Goal: Task Accomplishment & Management: Use online tool/utility

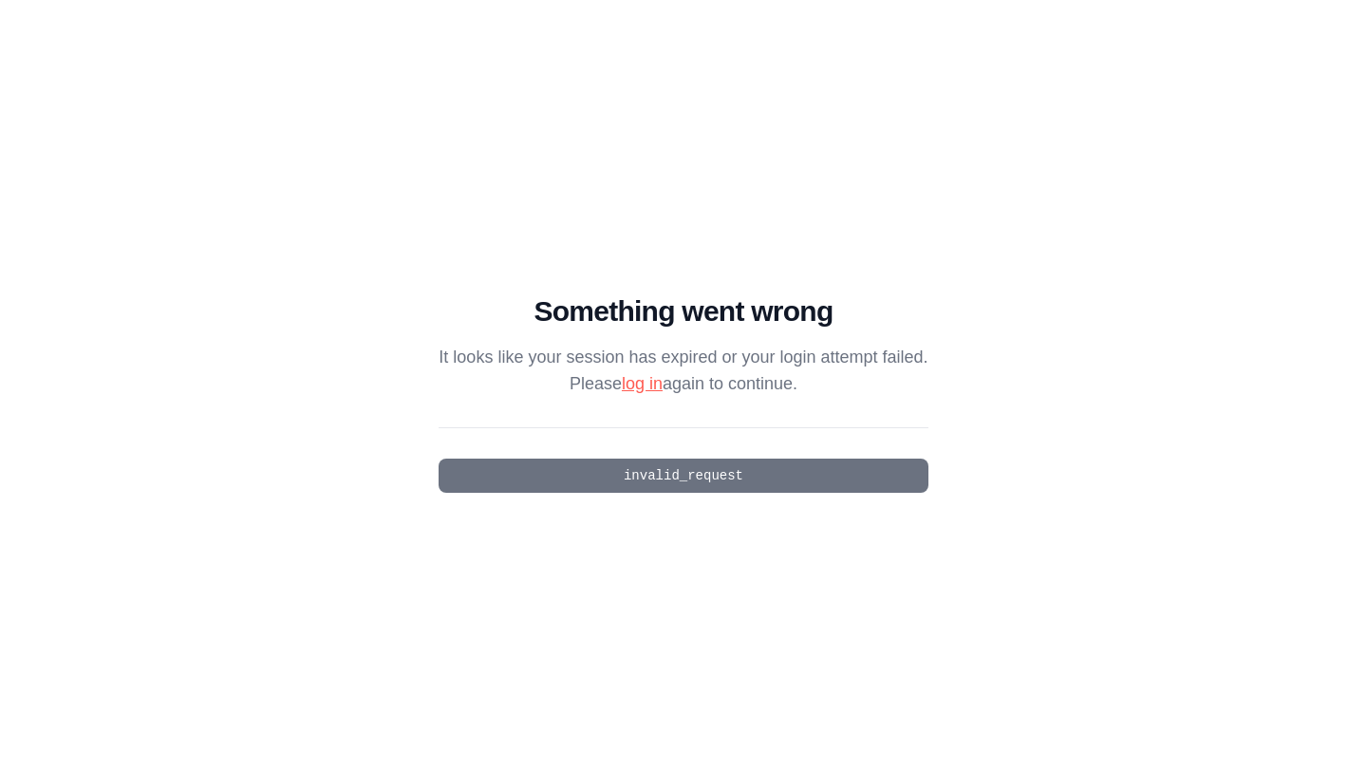
click at [643, 384] on link "log in" at bounding box center [642, 383] width 41 height 19
click at [671, 478] on pre "invalid_request" at bounding box center [682, 475] width 489 height 34
click at [644, 384] on link "log in" at bounding box center [642, 383] width 41 height 19
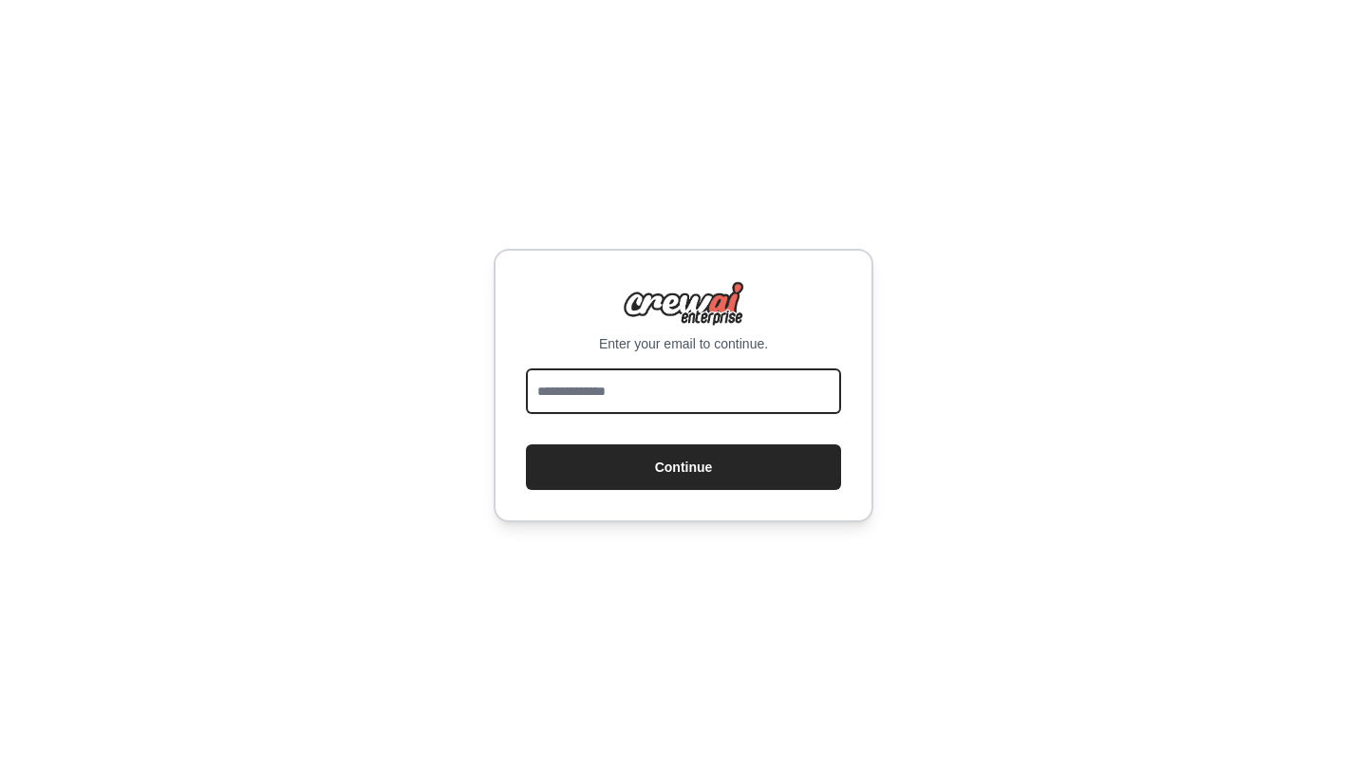
click at [652, 402] on input "email" at bounding box center [683, 391] width 315 height 46
click at [575, 397] on input "**********" at bounding box center [683, 391] width 315 height 46
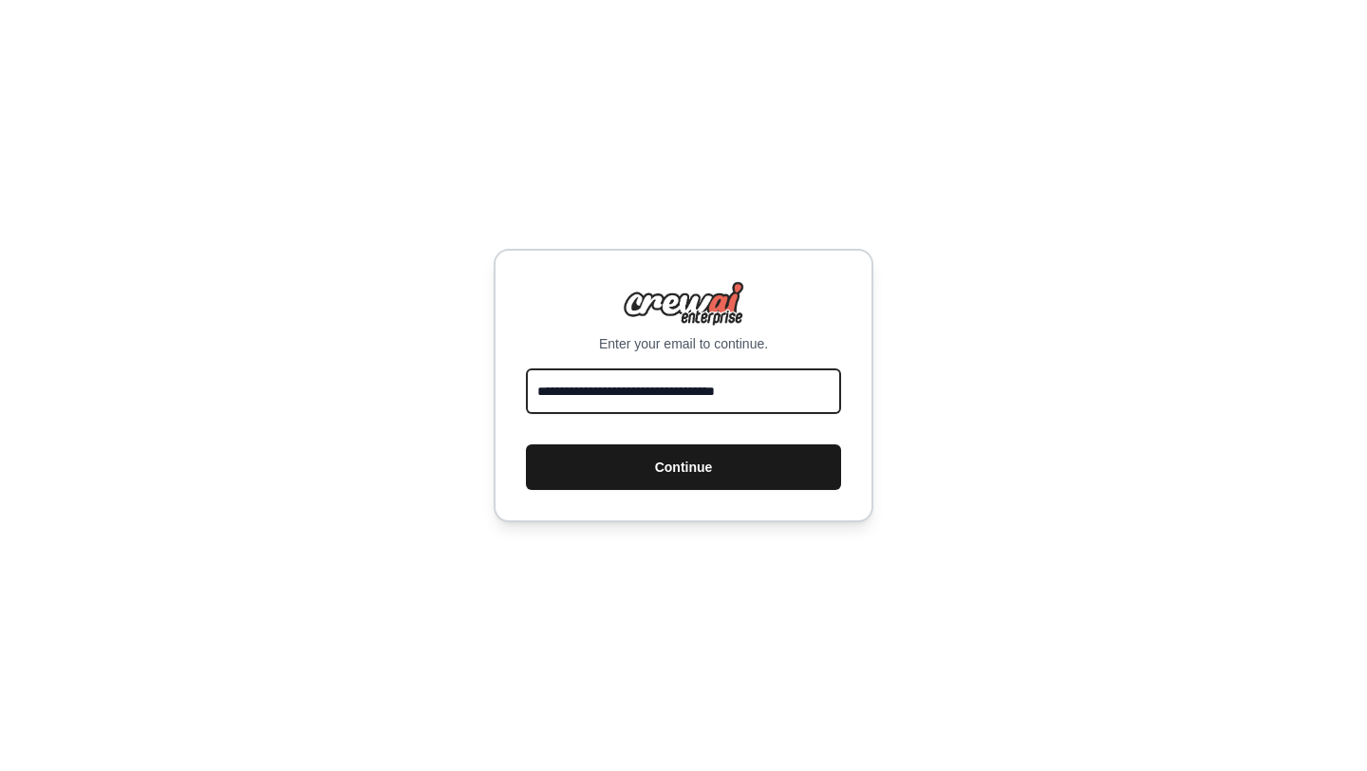
type input "**********"
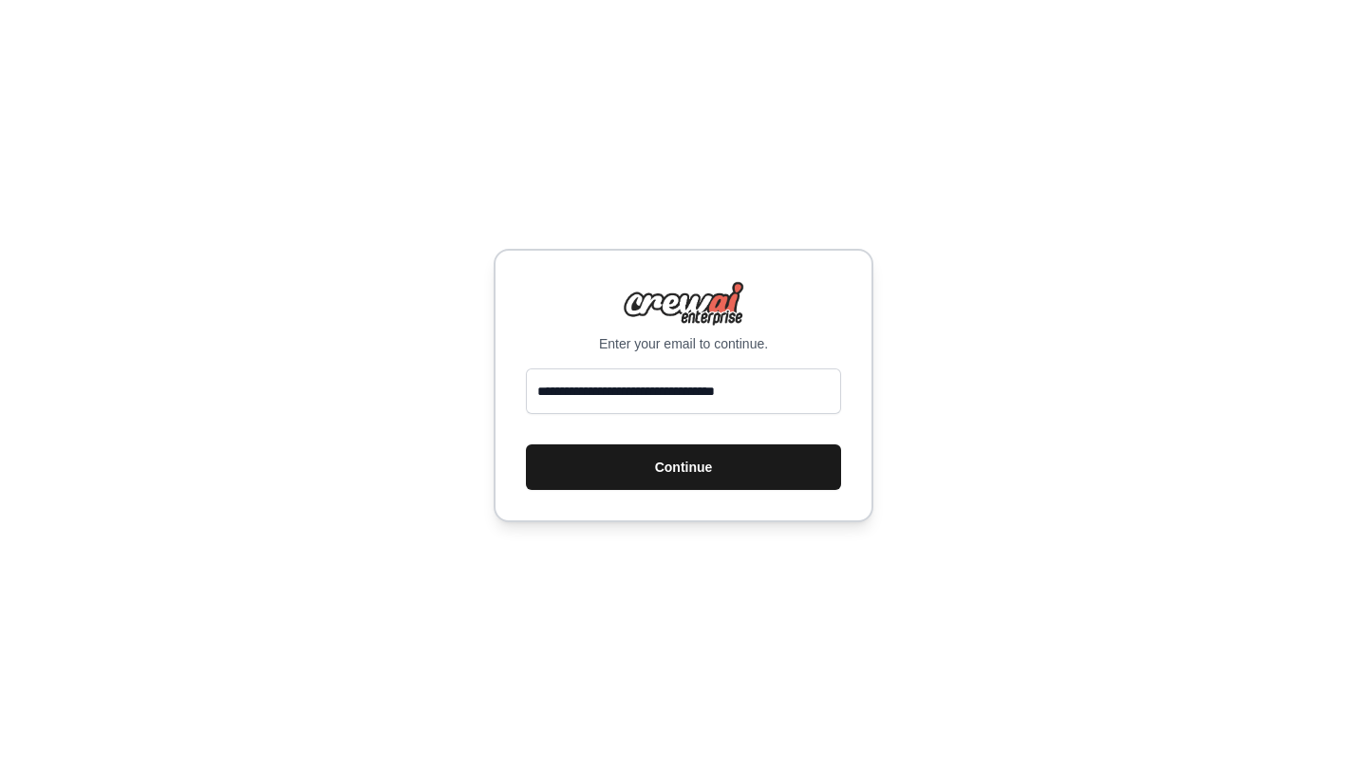
click at [661, 465] on button "Continue" at bounding box center [683, 467] width 315 height 46
click at [683, 466] on button "Continue" at bounding box center [683, 467] width 315 height 46
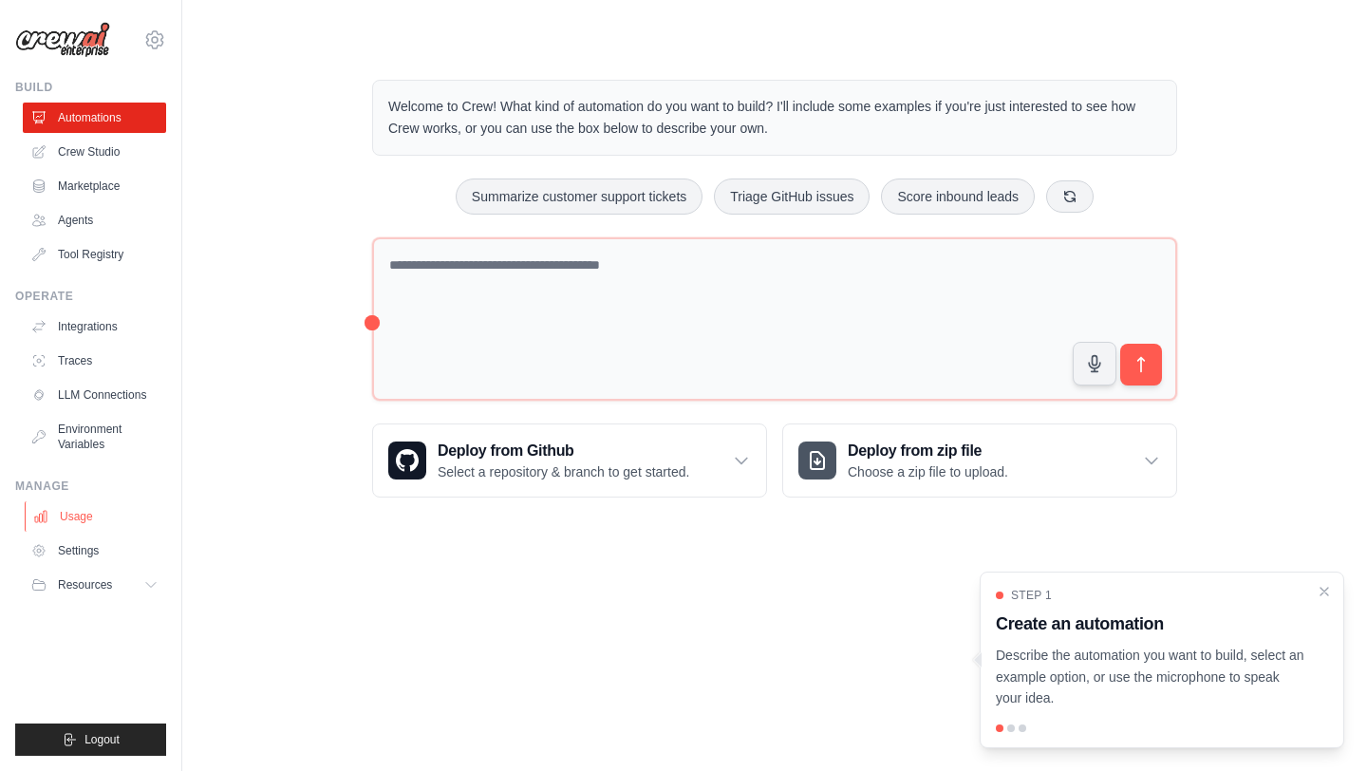
click at [99, 515] on link "Usage" at bounding box center [96, 516] width 143 height 30
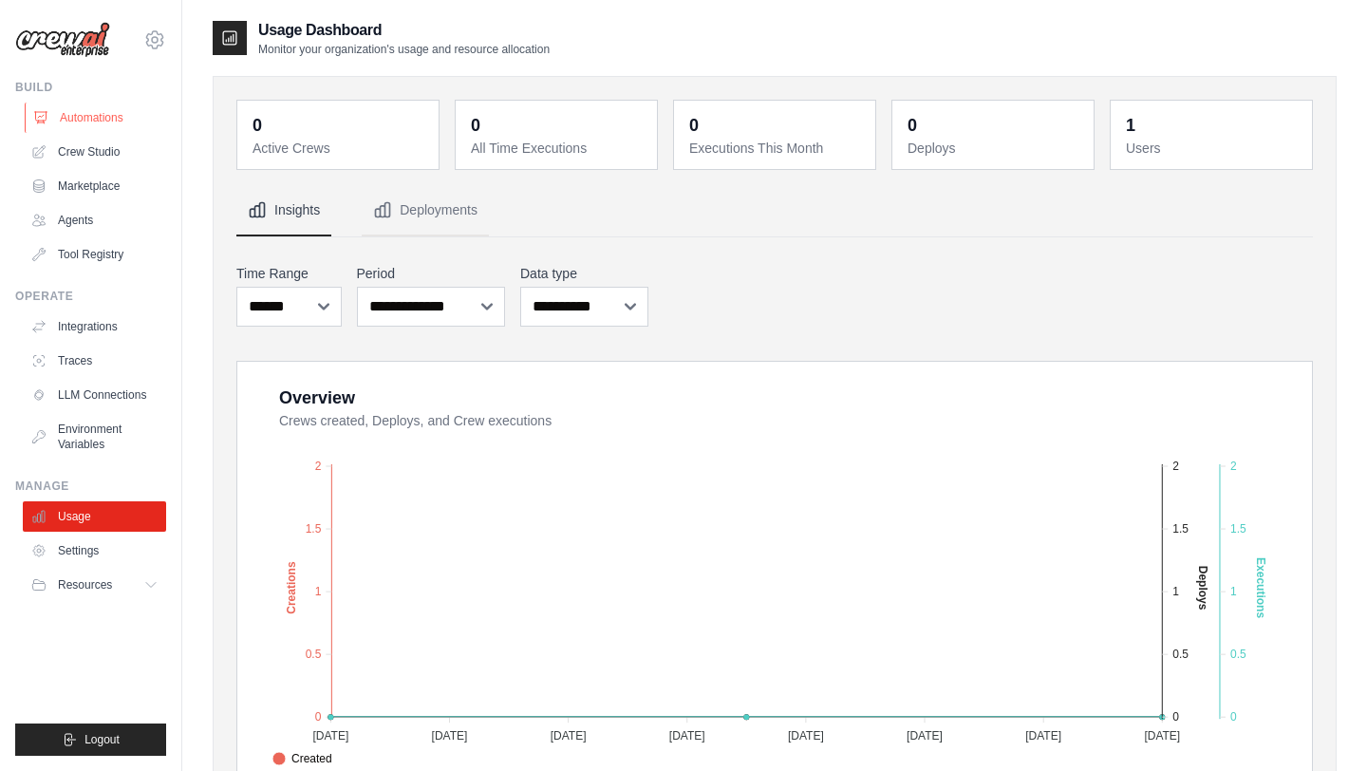
click at [119, 124] on link "Automations" at bounding box center [96, 118] width 143 height 30
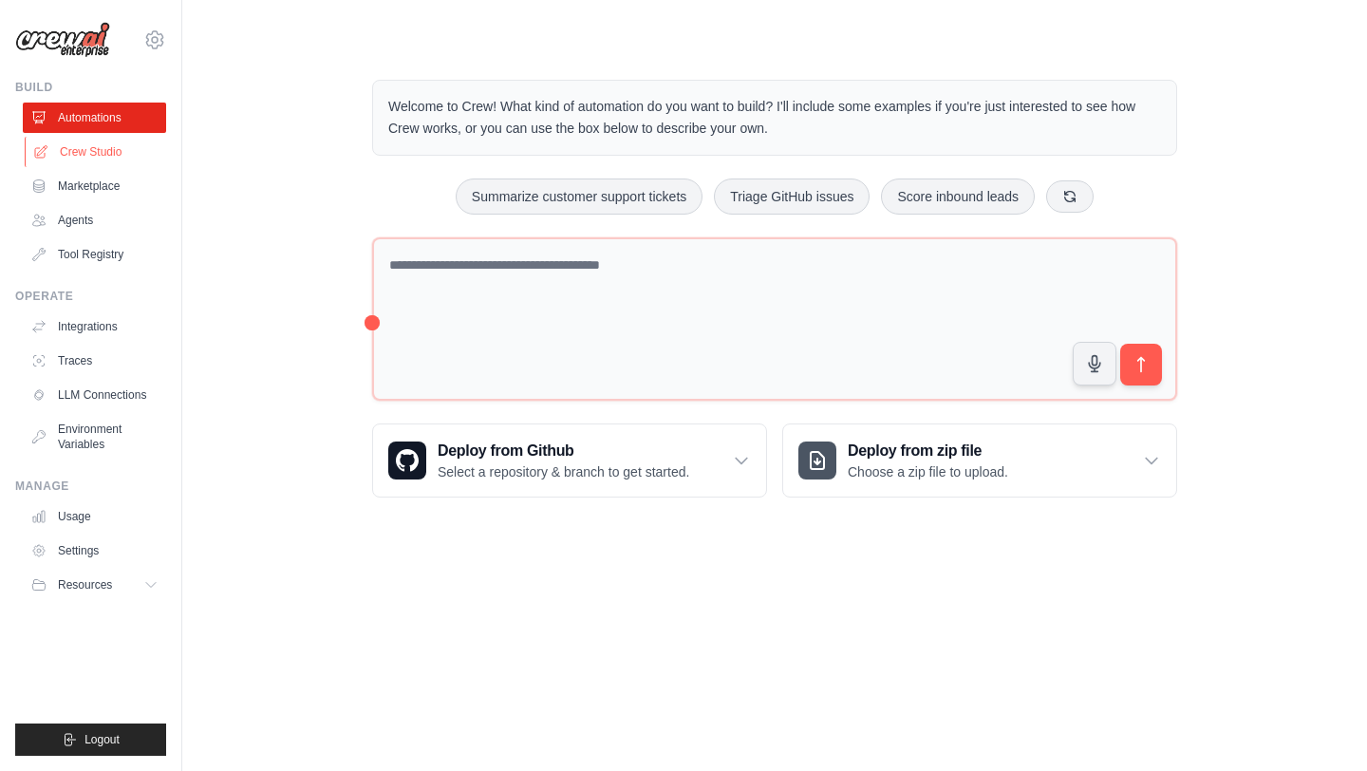
click at [119, 165] on link "Crew Studio" at bounding box center [96, 152] width 143 height 30
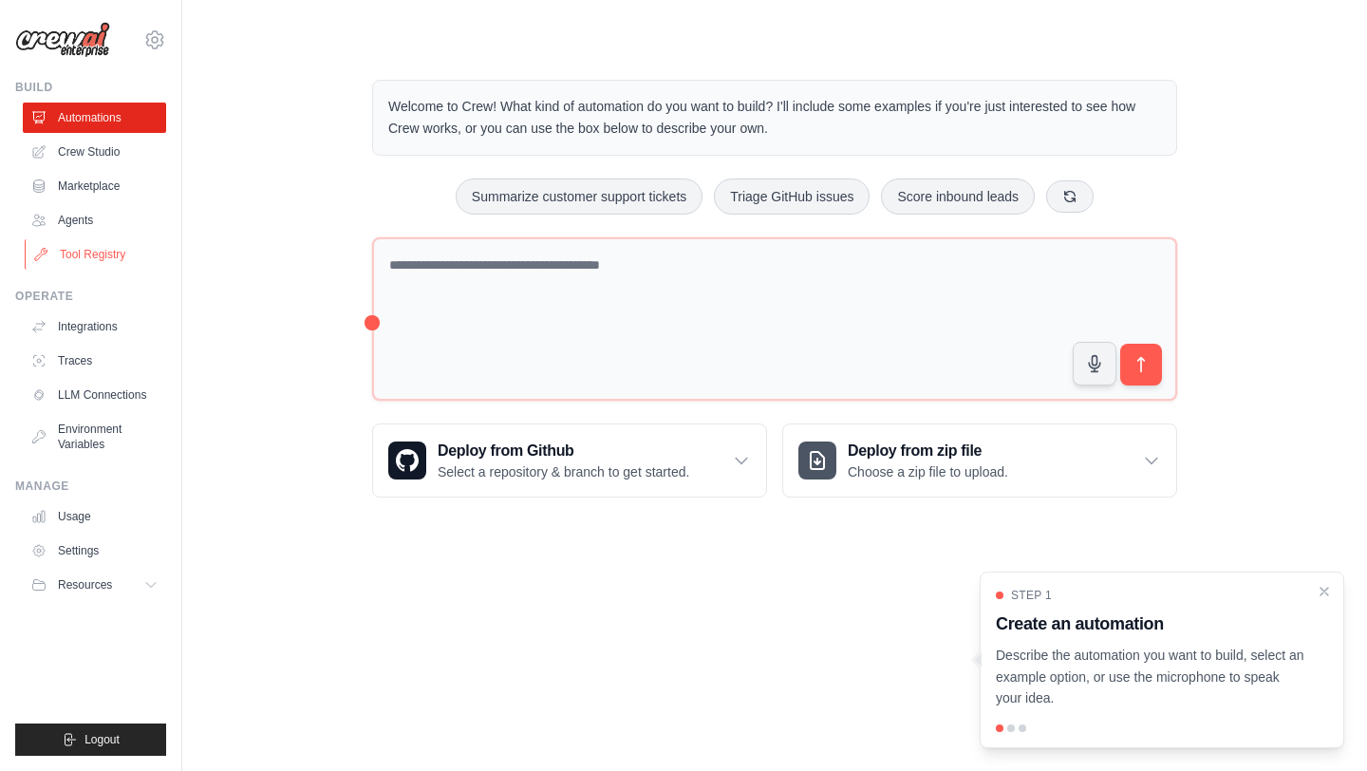
click at [100, 248] on link "Tool Registry" at bounding box center [96, 254] width 143 height 30
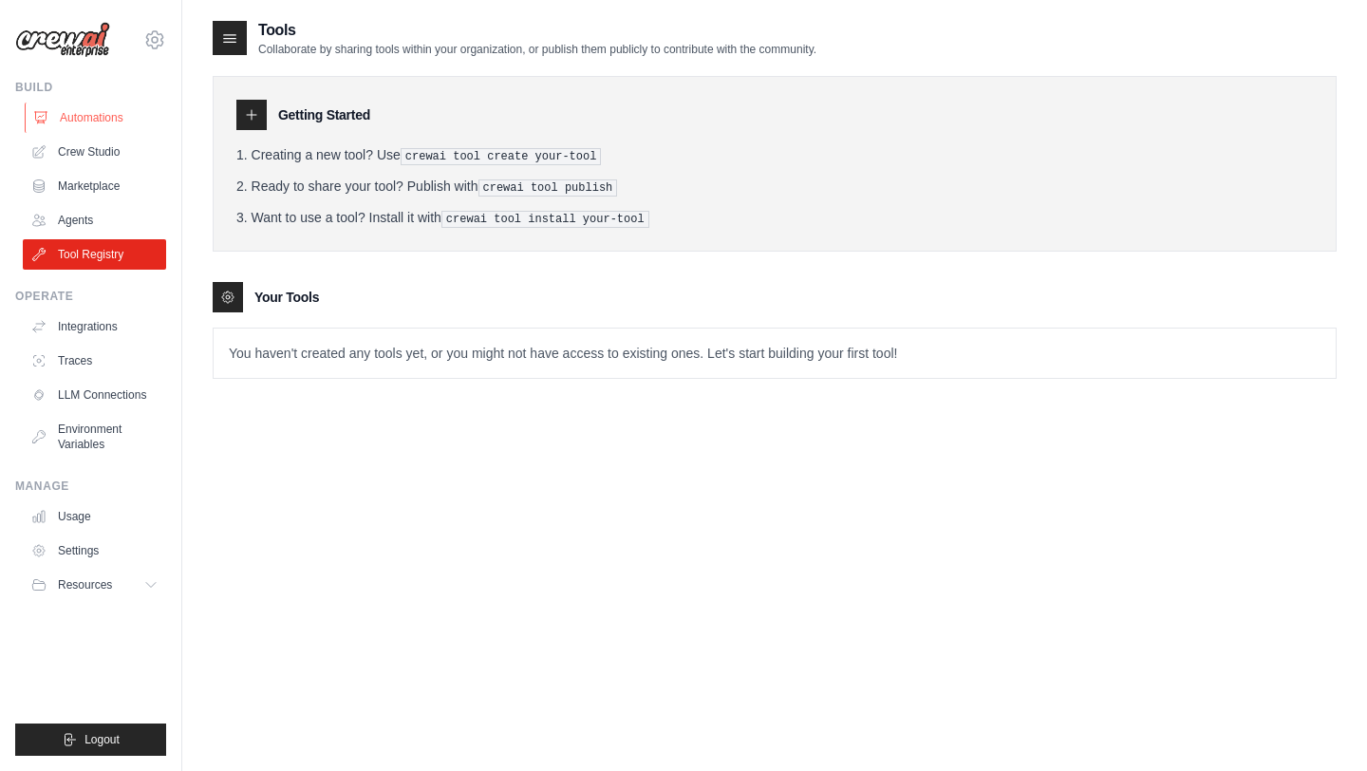
click at [103, 127] on link "Automations" at bounding box center [96, 118] width 143 height 30
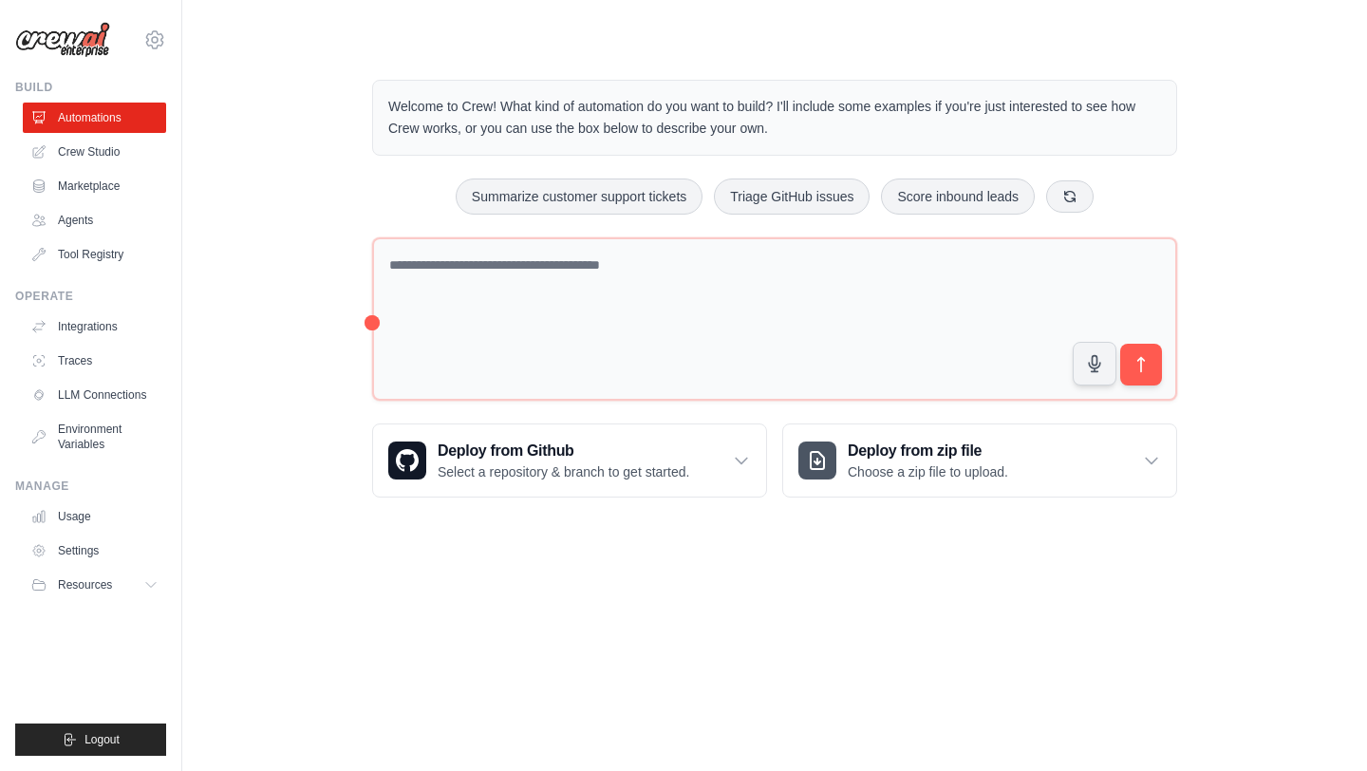
click at [107, 183] on link "Marketplace" at bounding box center [94, 186] width 143 height 30
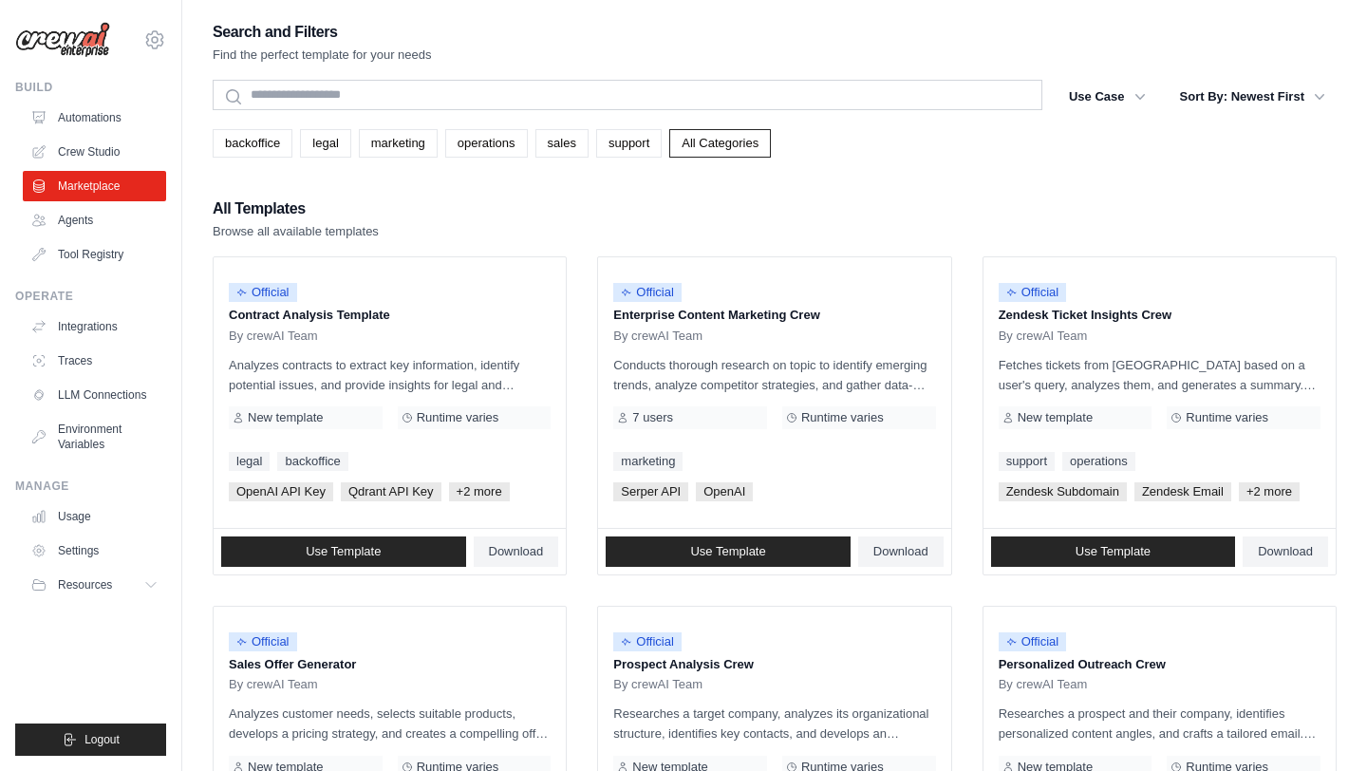
click at [103, 144] on link "Crew Studio" at bounding box center [94, 152] width 143 height 30
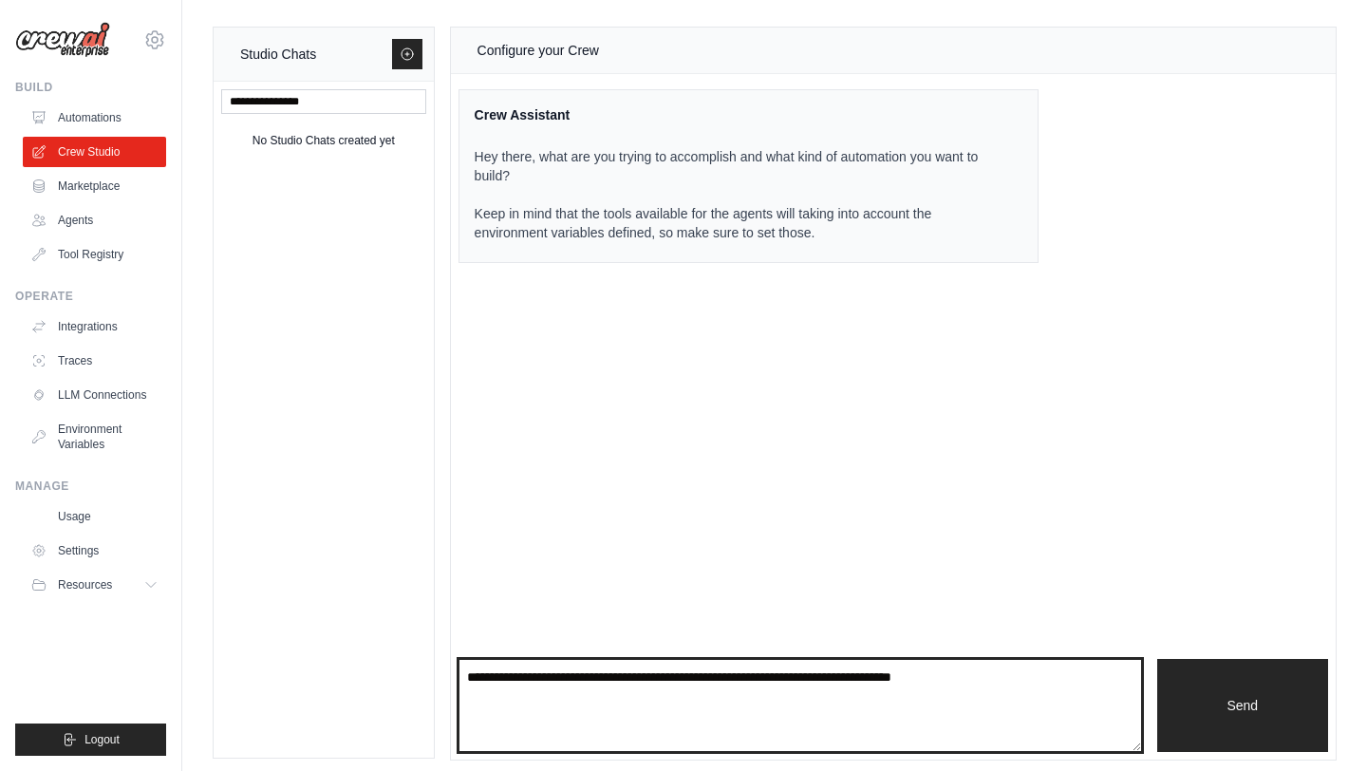
click at [709, 711] on textarea at bounding box center [799, 705] width 683 height 93
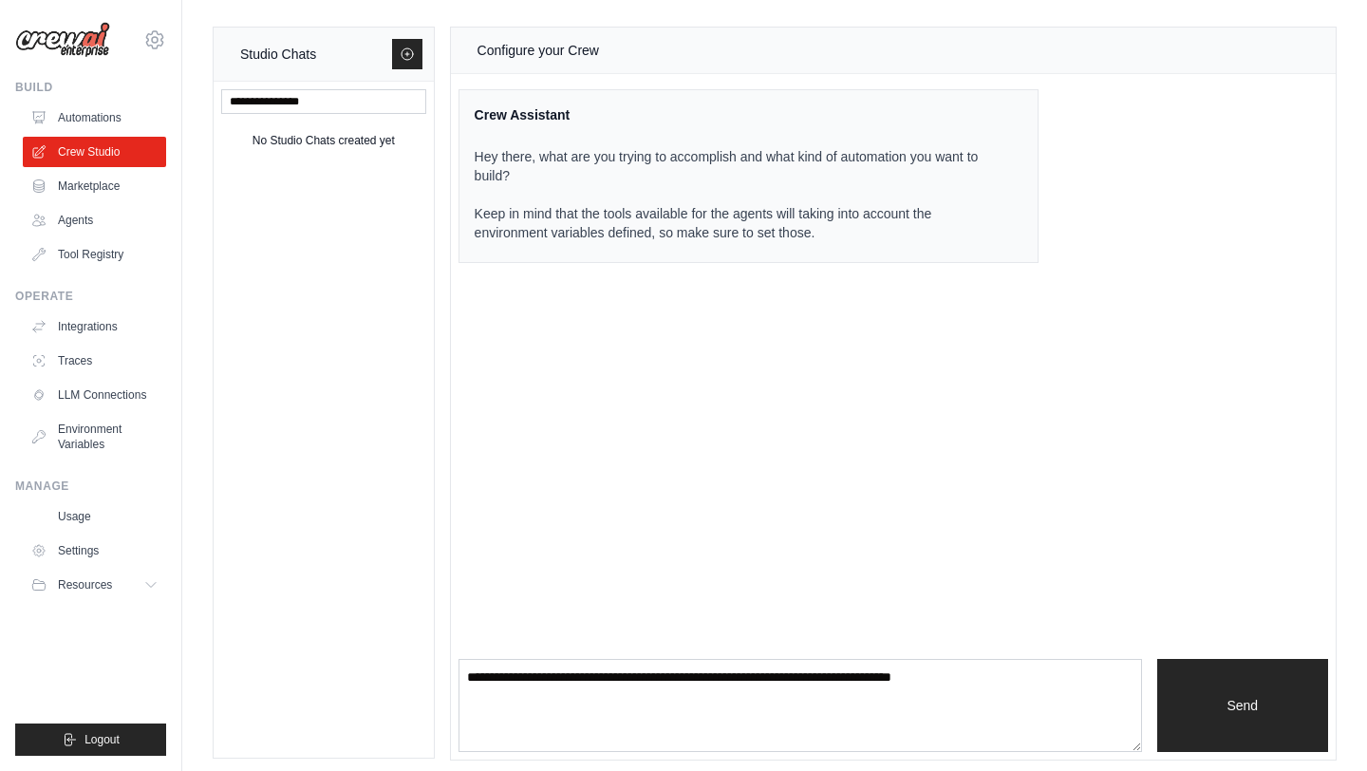
click at [510, 58] on div "Configure your Crew" at bounding box center [537, 50] width 121 height 23
click at [108, 589] on span "Resources" at bounding box center [87, 584] width 54 height 15
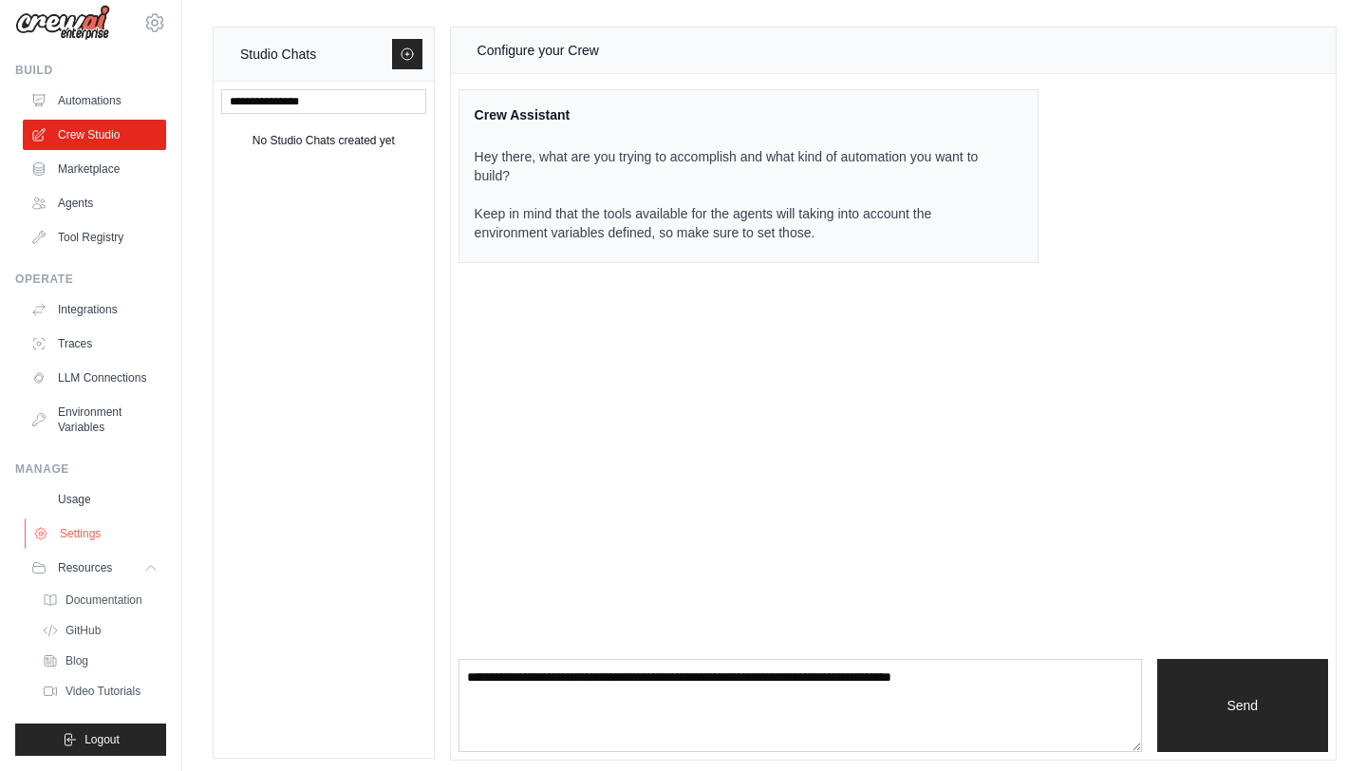
click at [90, 545] on link "Settings" at bounding box center [96, 533] width 143 height 30
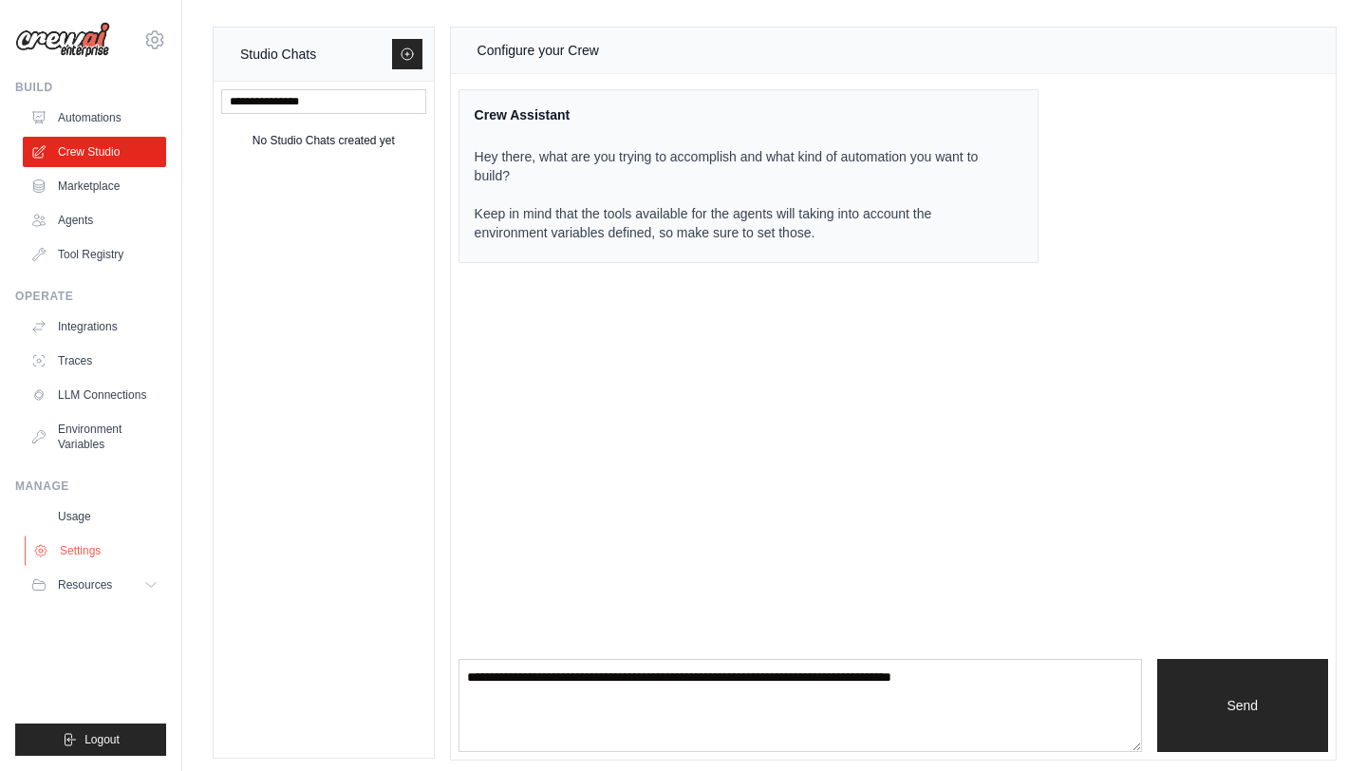
scroll to position [0, 0]
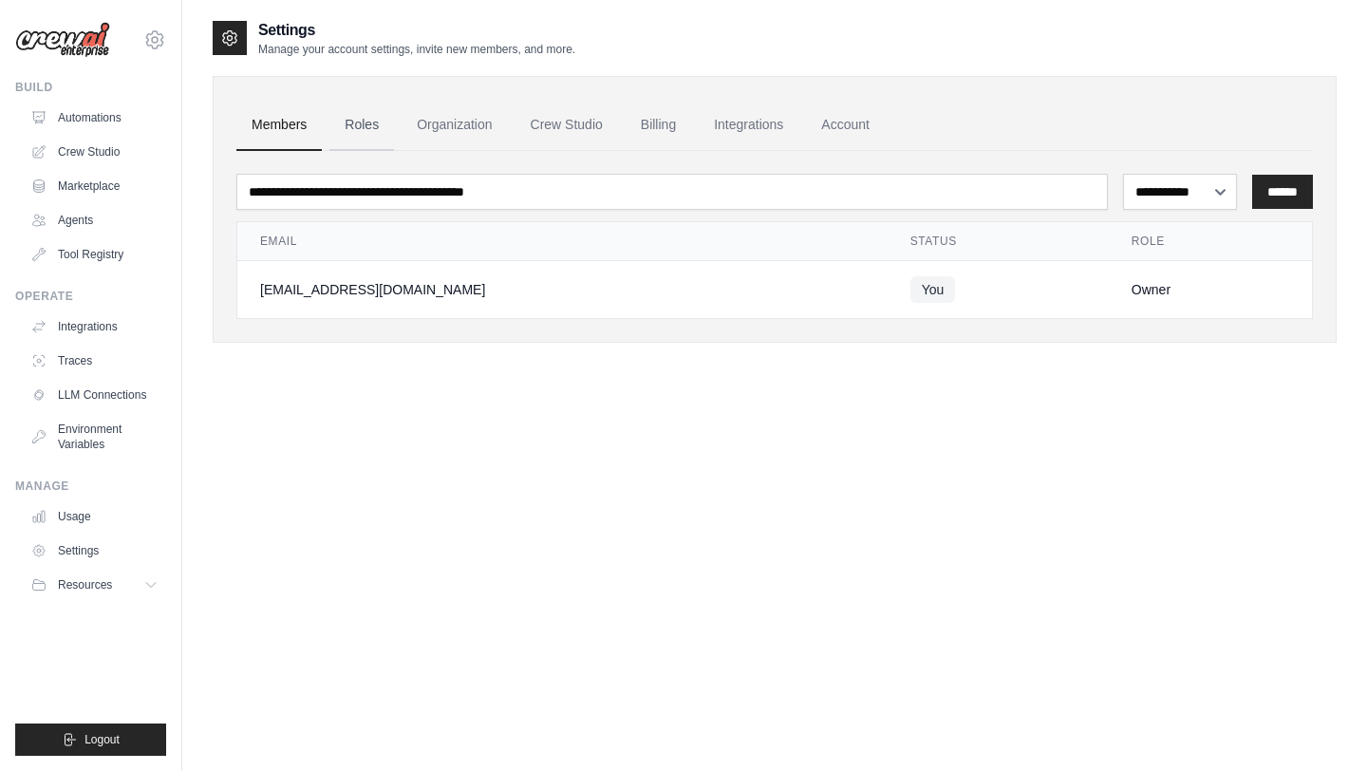
click at [363, 148] on link "Roles" at bounding box center [361, 125] width 65 height 51
click at [421, 127] on link "Organization" at bounding box center [453, 125] width 105 height 51
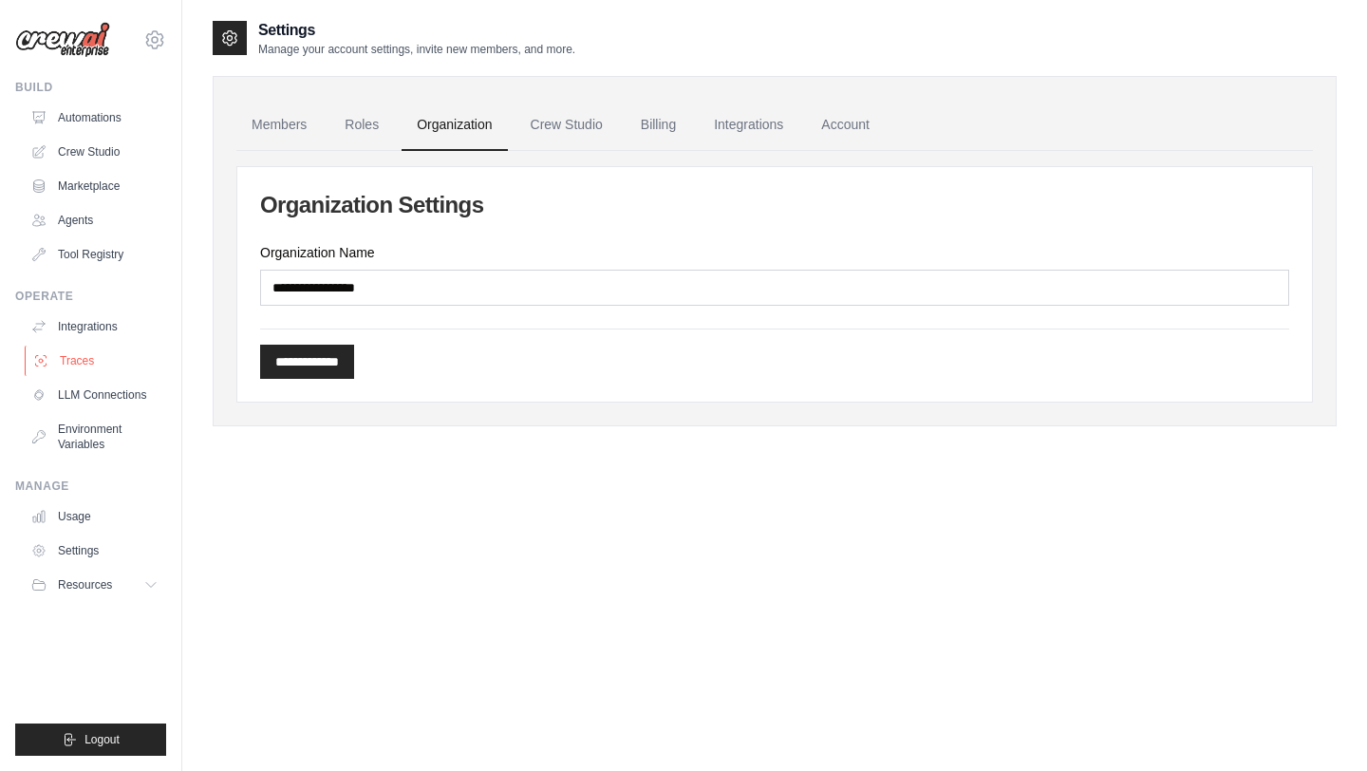
click at [85, 347] on link "Traces" at bounding box center [96, 360] width 143 height 30
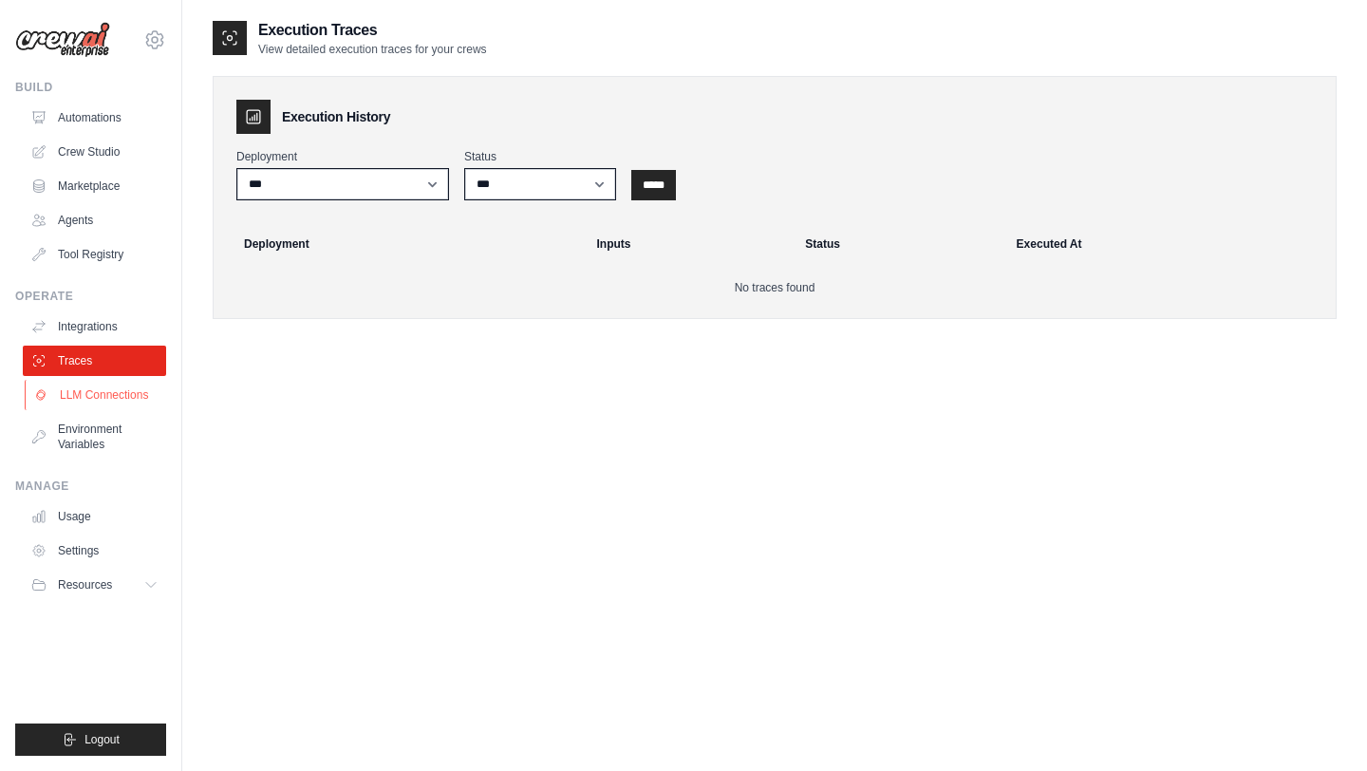
click at [104, 397] on link "LLM Connections" at bounding box center [96, 395] width 143 height 30
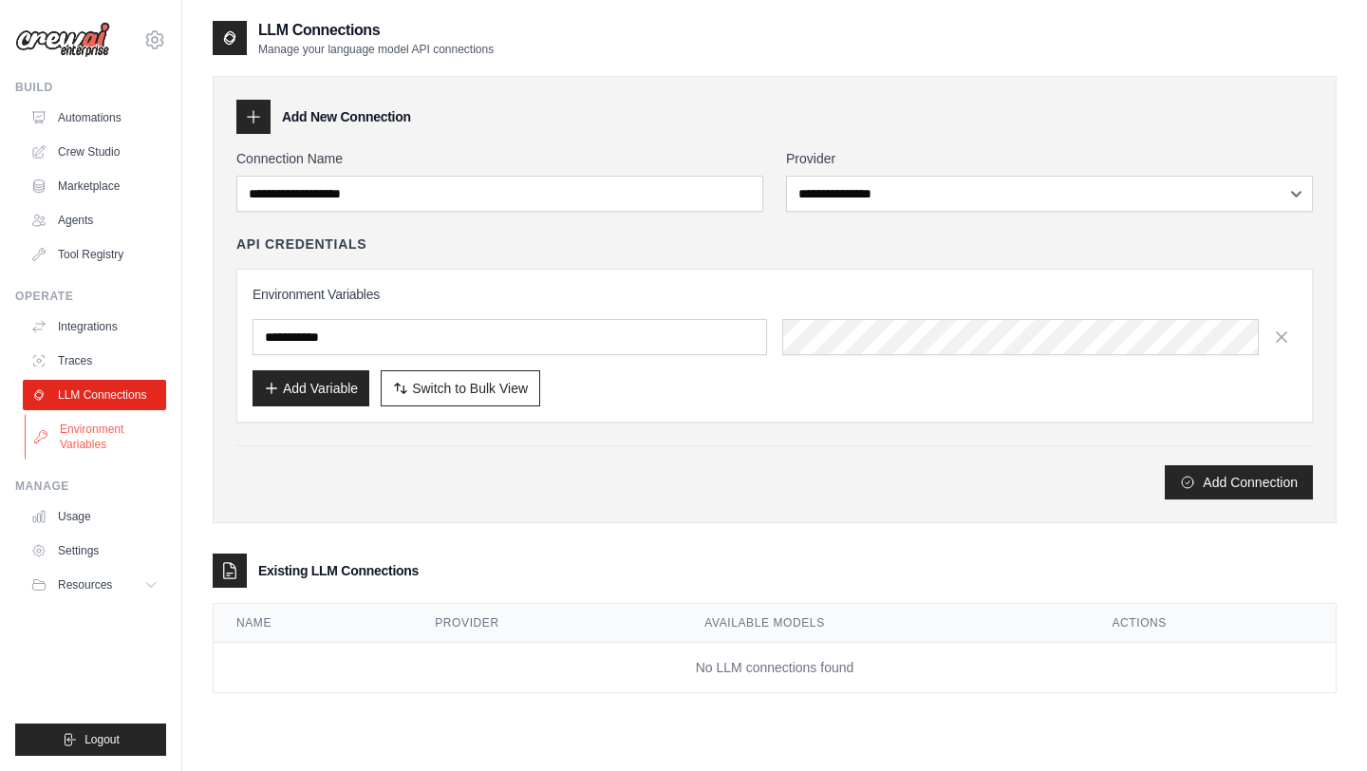
click at [98, 449] on link "Environment Variables" at bounding box center [96, 437] width 143 height 46
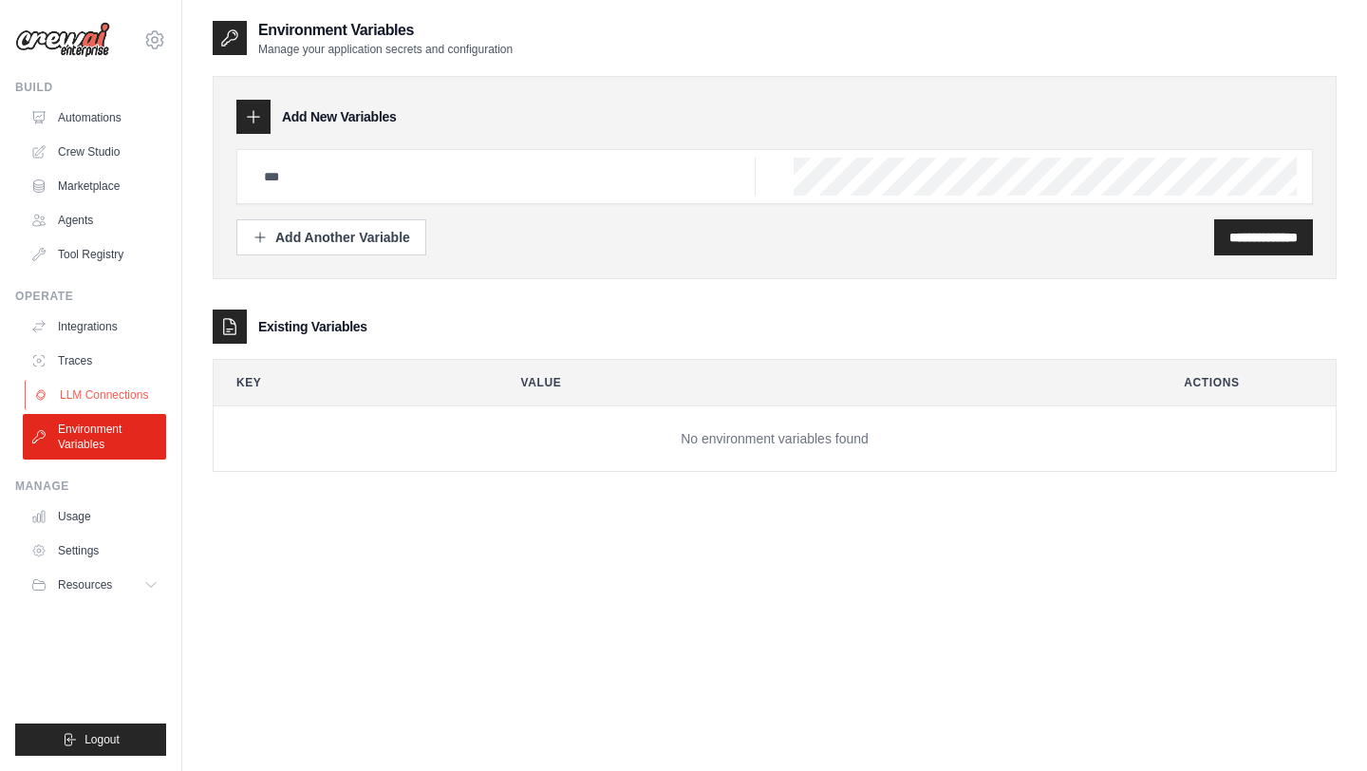
click at [112, 393] on link "LLM Connections" at bounding box center [96, 395] width 143 height 30
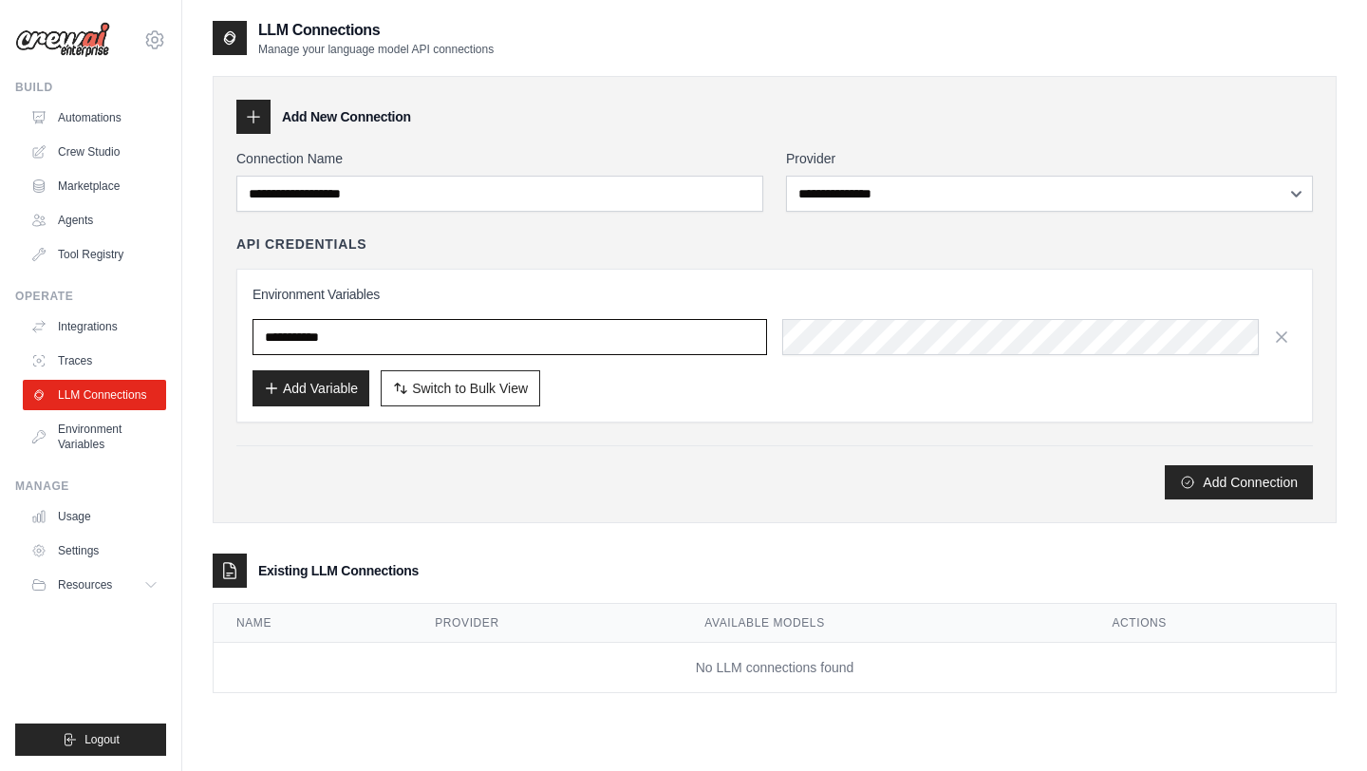
click at [421, 347] on input "text" at bounding box center [509, 337] width 514 height 36
click at [550, 239] on div "API Credentials" at bounding box center [774, 243] width 1076 height 19
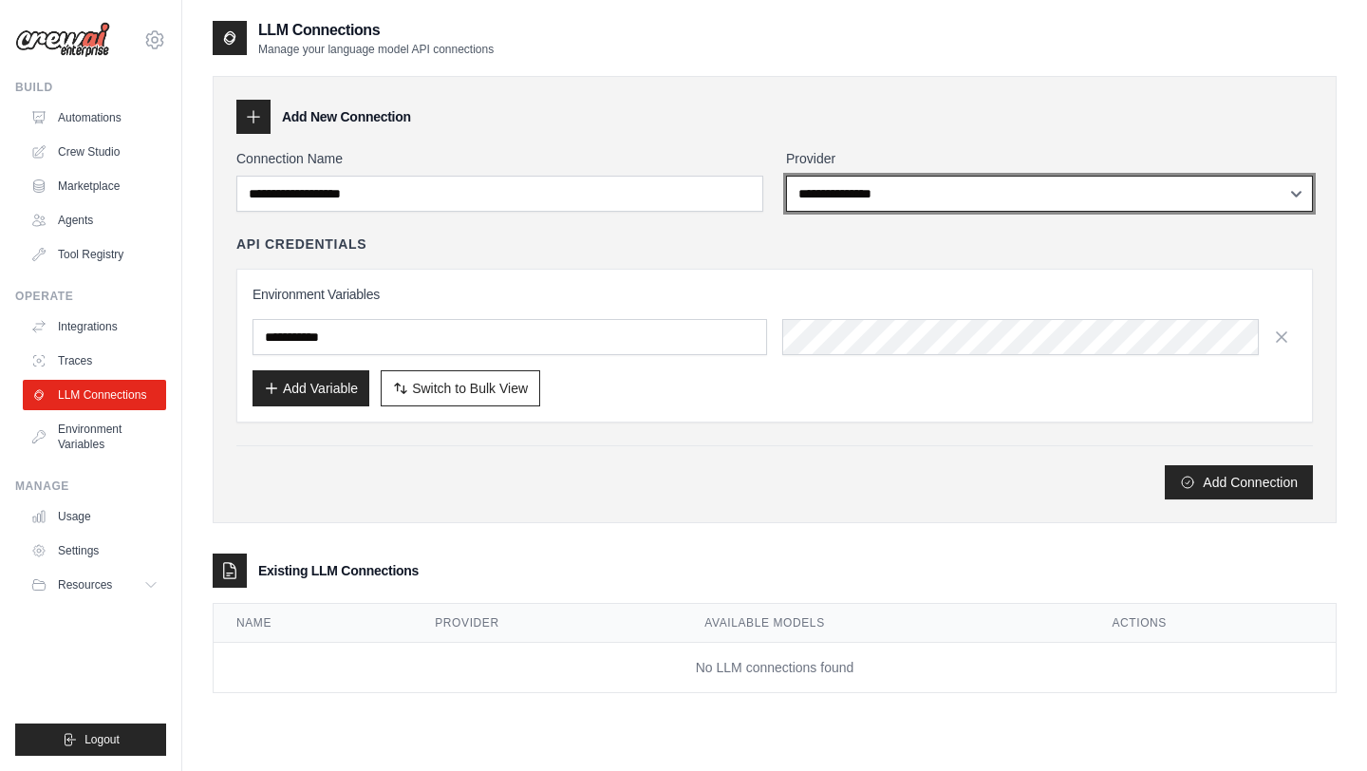
click at [928, 177] on select "**********" at bounding box center [1049, 194] width 527 height 36
select select "******"
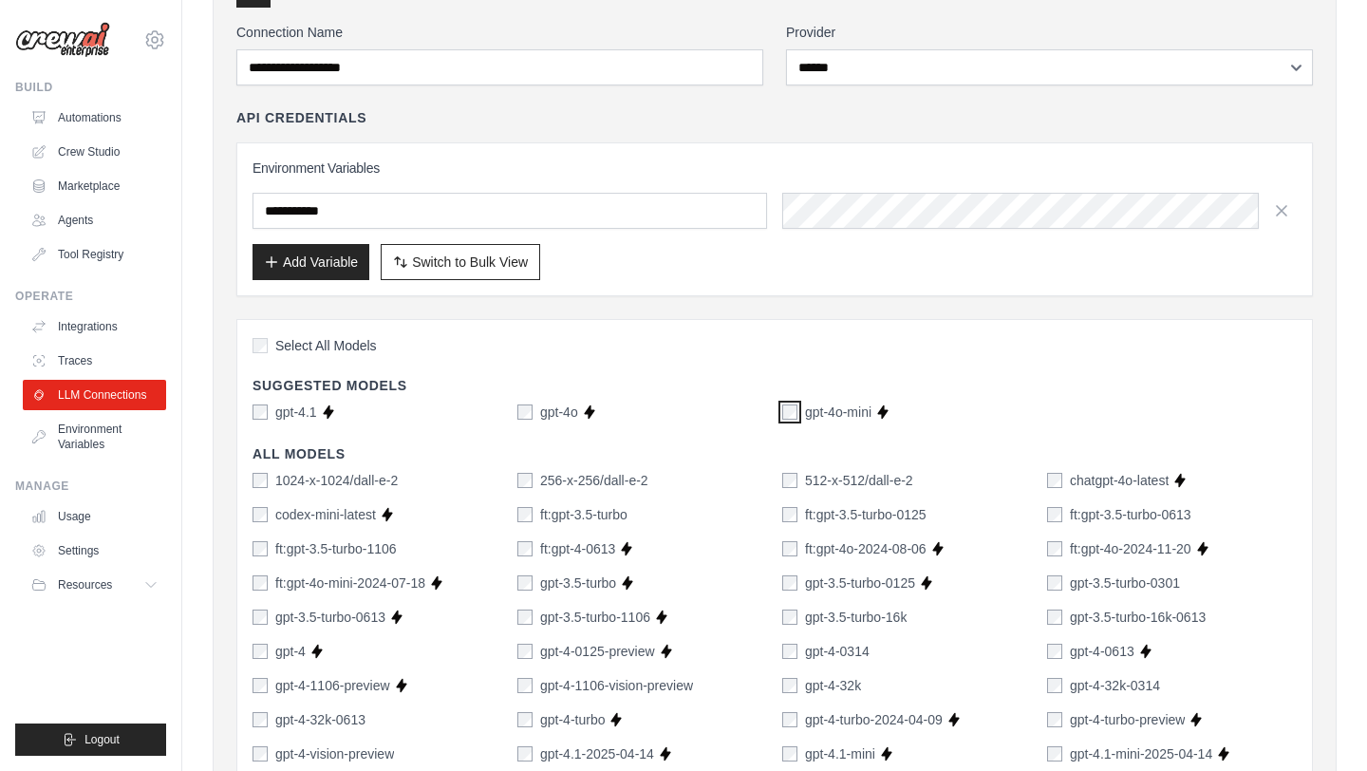
scroll to position [1, 0]
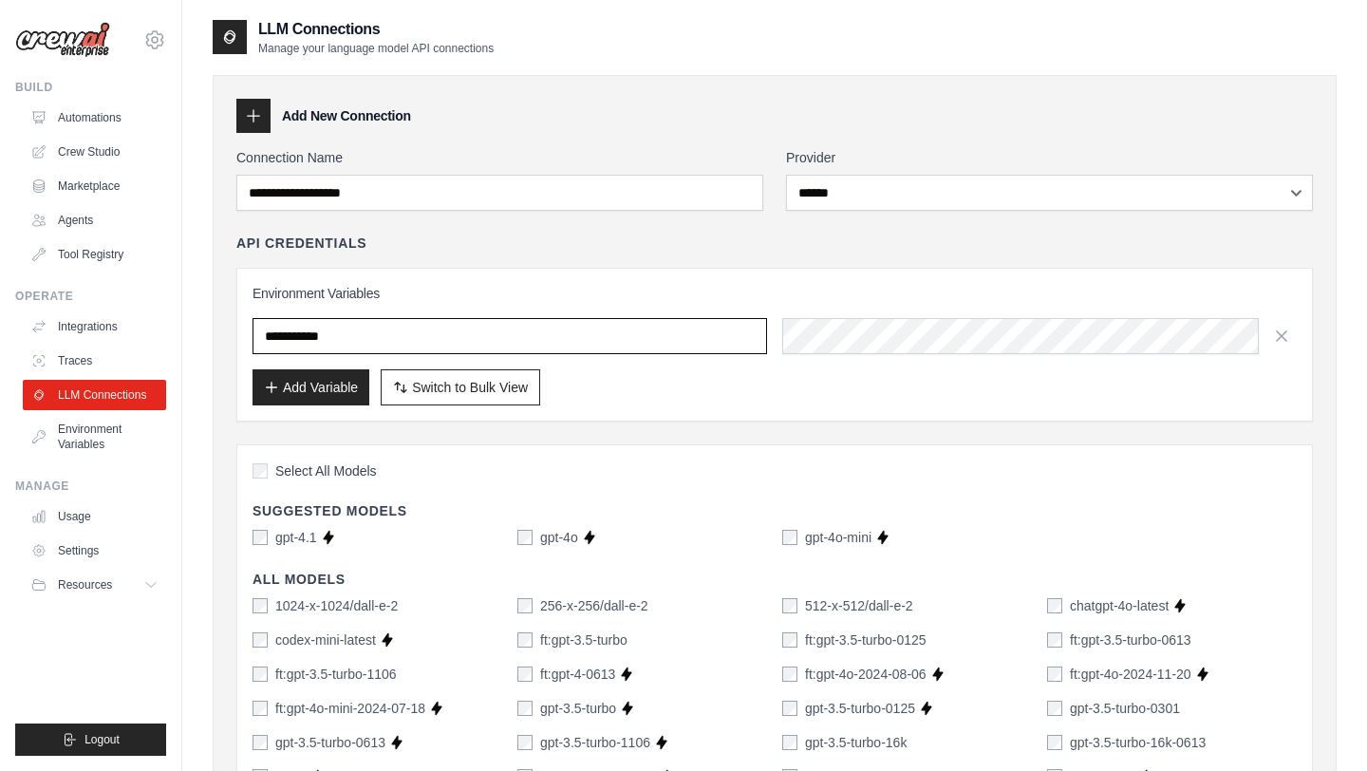
click at [313, 339] on input "text" at bounding box center [509, 336] width 514 height 36
paste input "**********"
type input "**********"
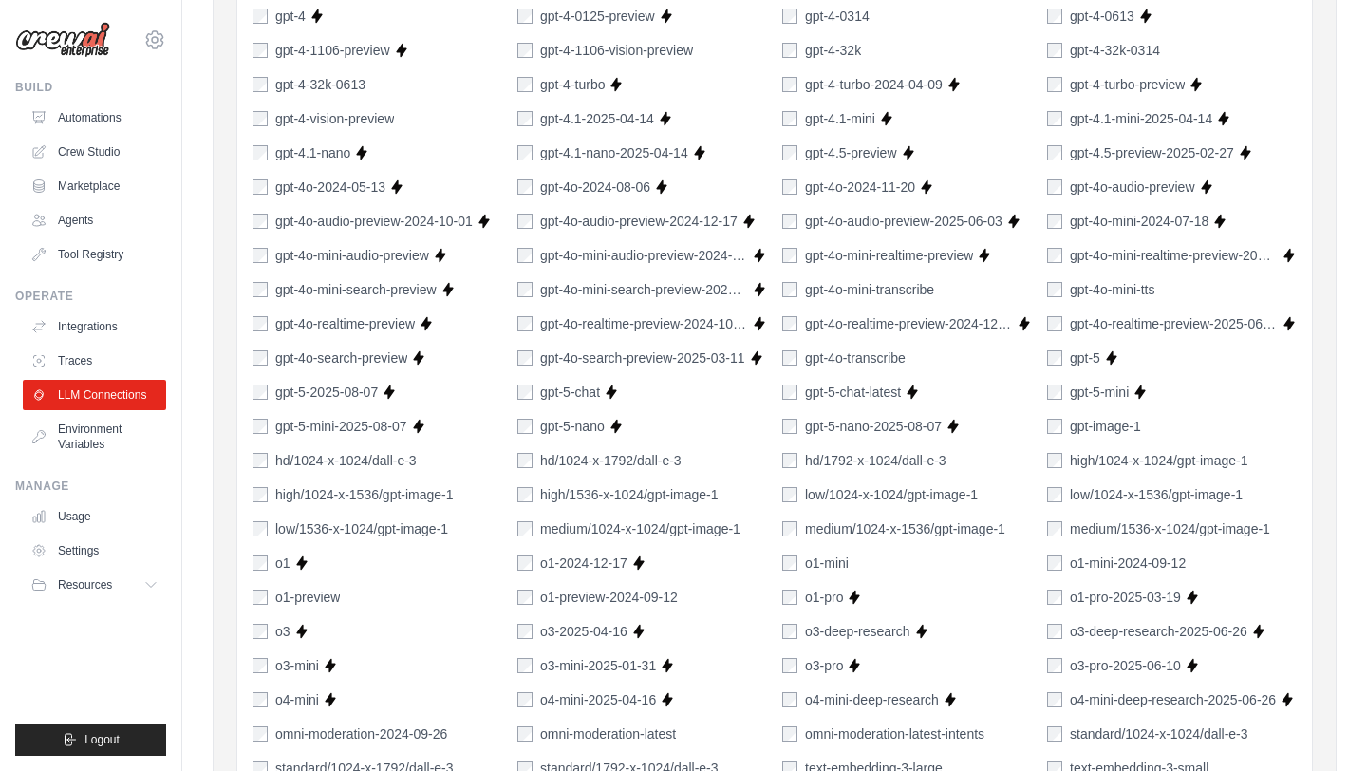
scroll to position [1269, 0]
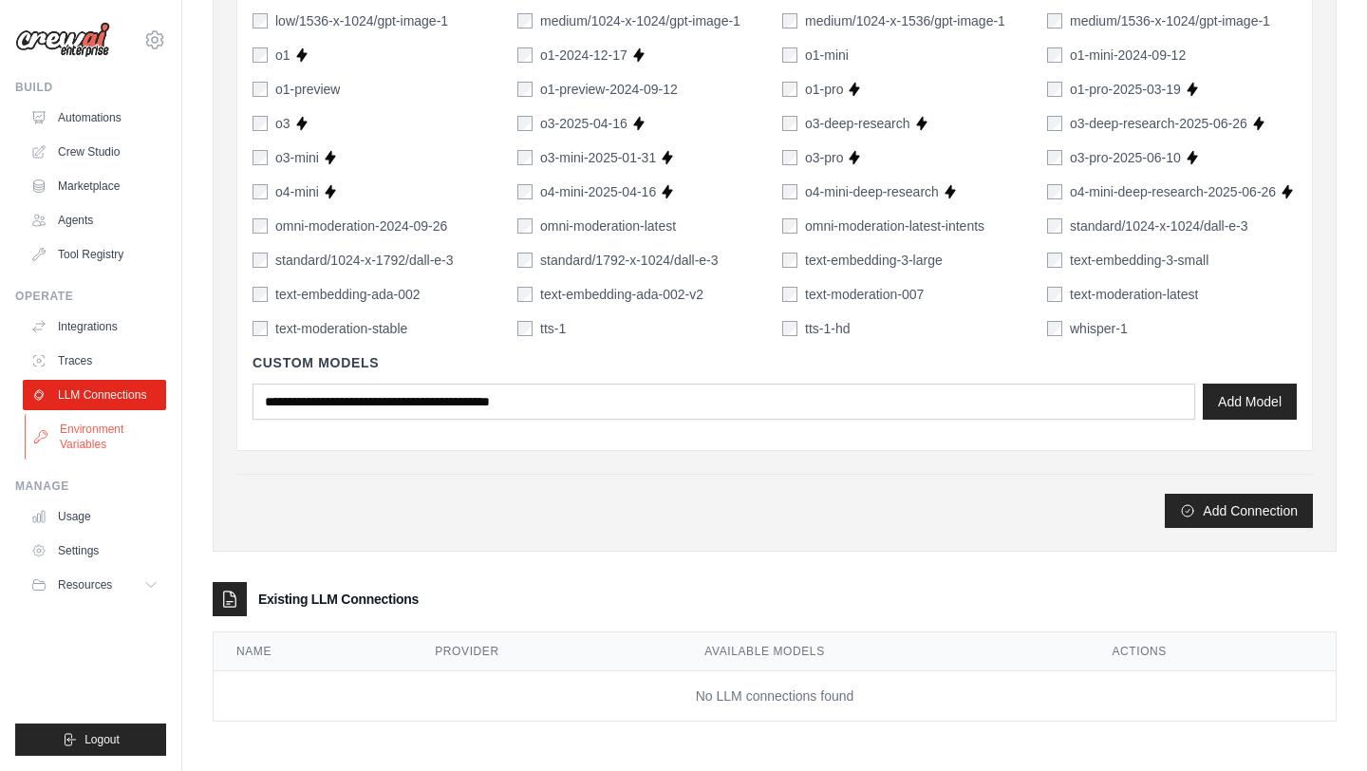
click at [77, 436] on link "Environment Variables" at bounding box center [96, 437] width 143 height 46
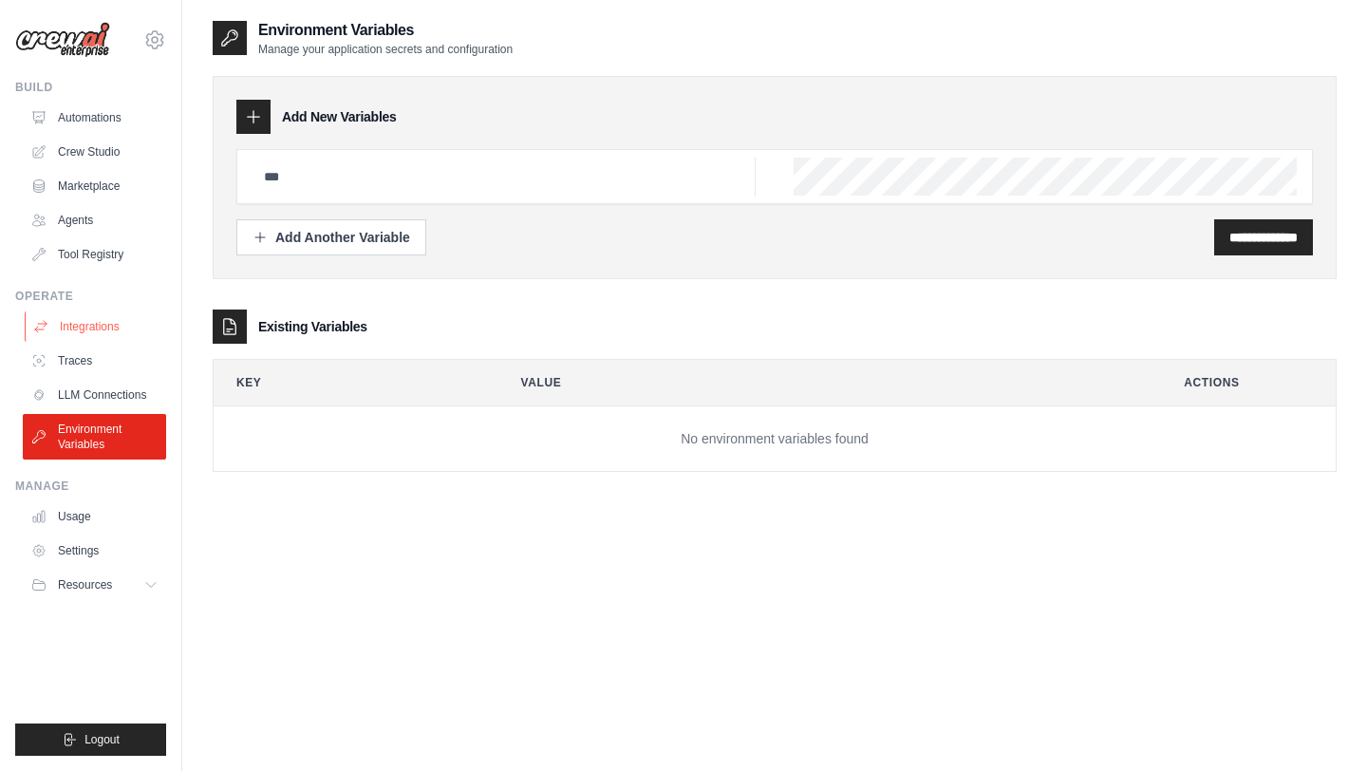
click at [89, 333] on link "Integrations" at bounding box center [96, 326] width 143 height 30
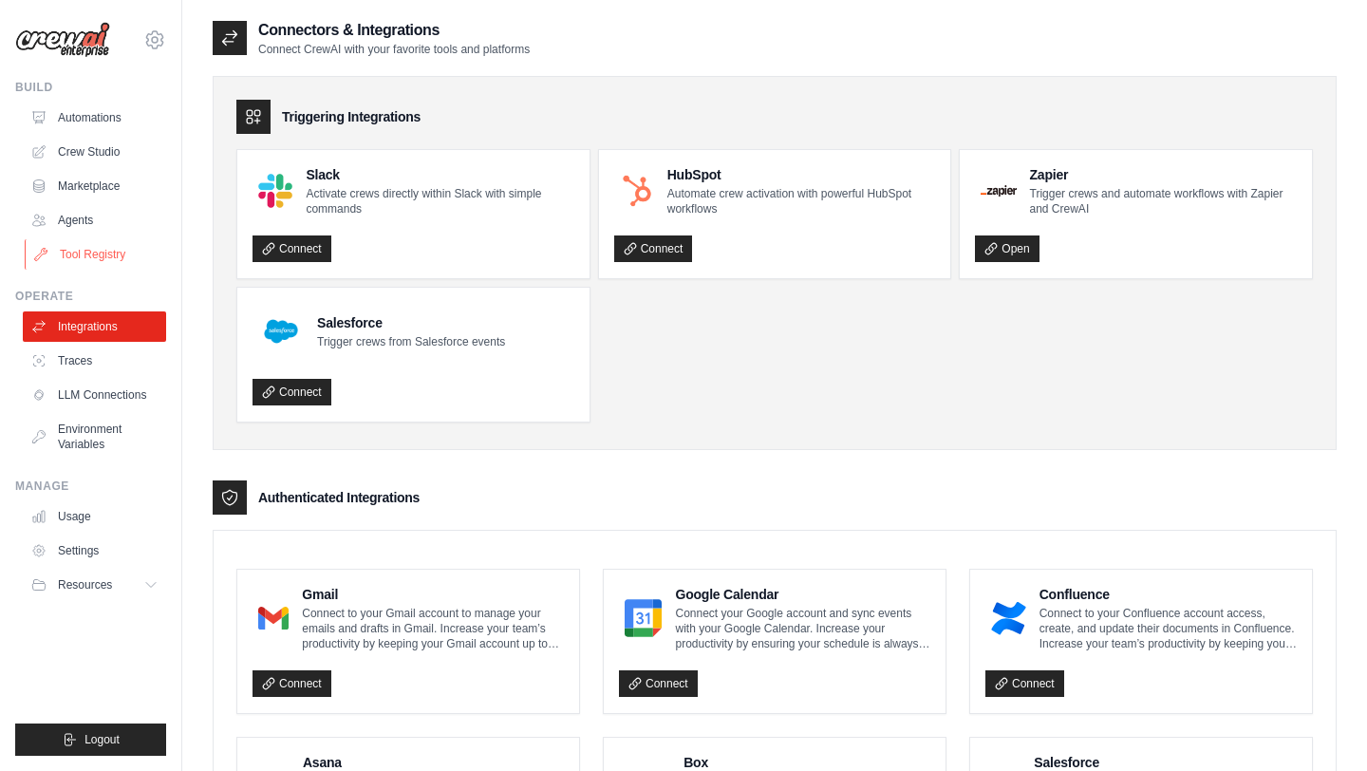
click at [92, 256] on link "Tool Registry" at bounding box center [96, 254] width 143 height 30
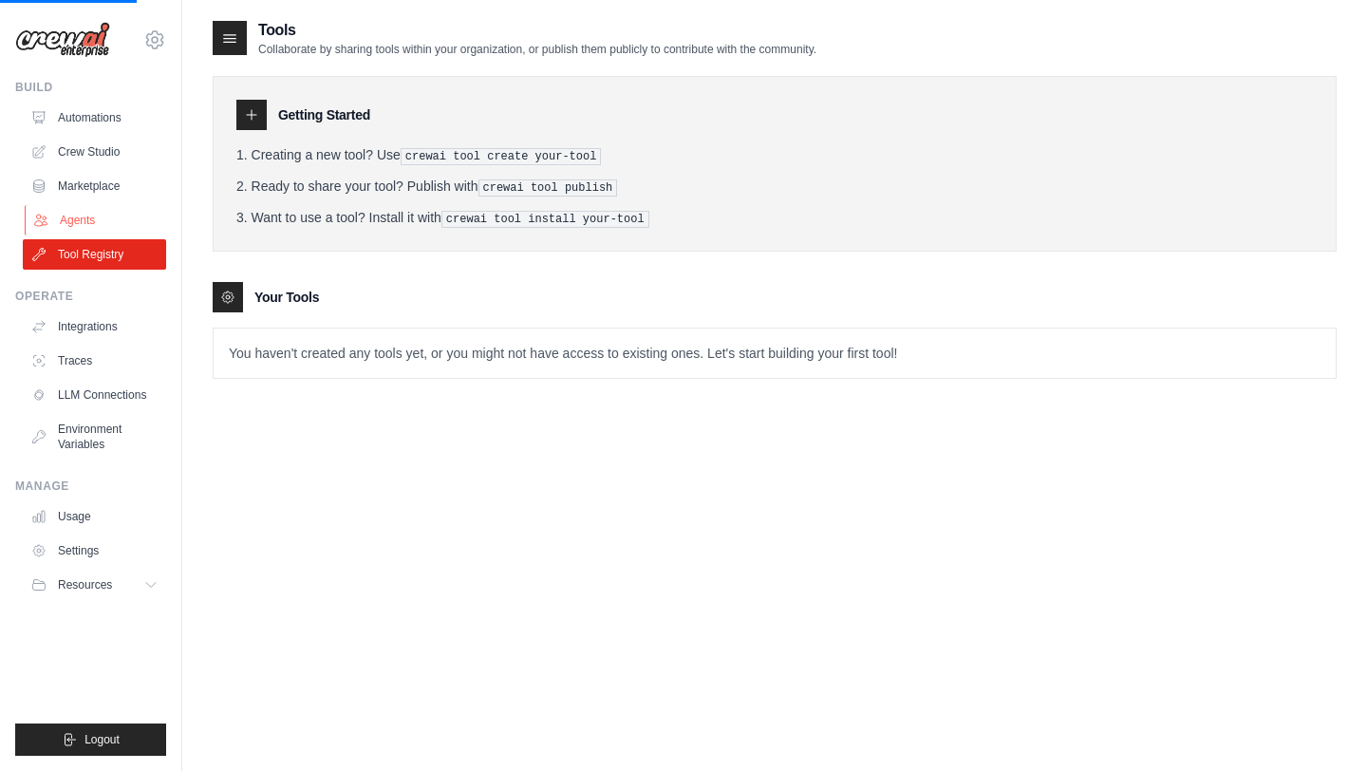
click at [100, 208] on link "Agents" at bounding box center [96, 220] width 143 height 30
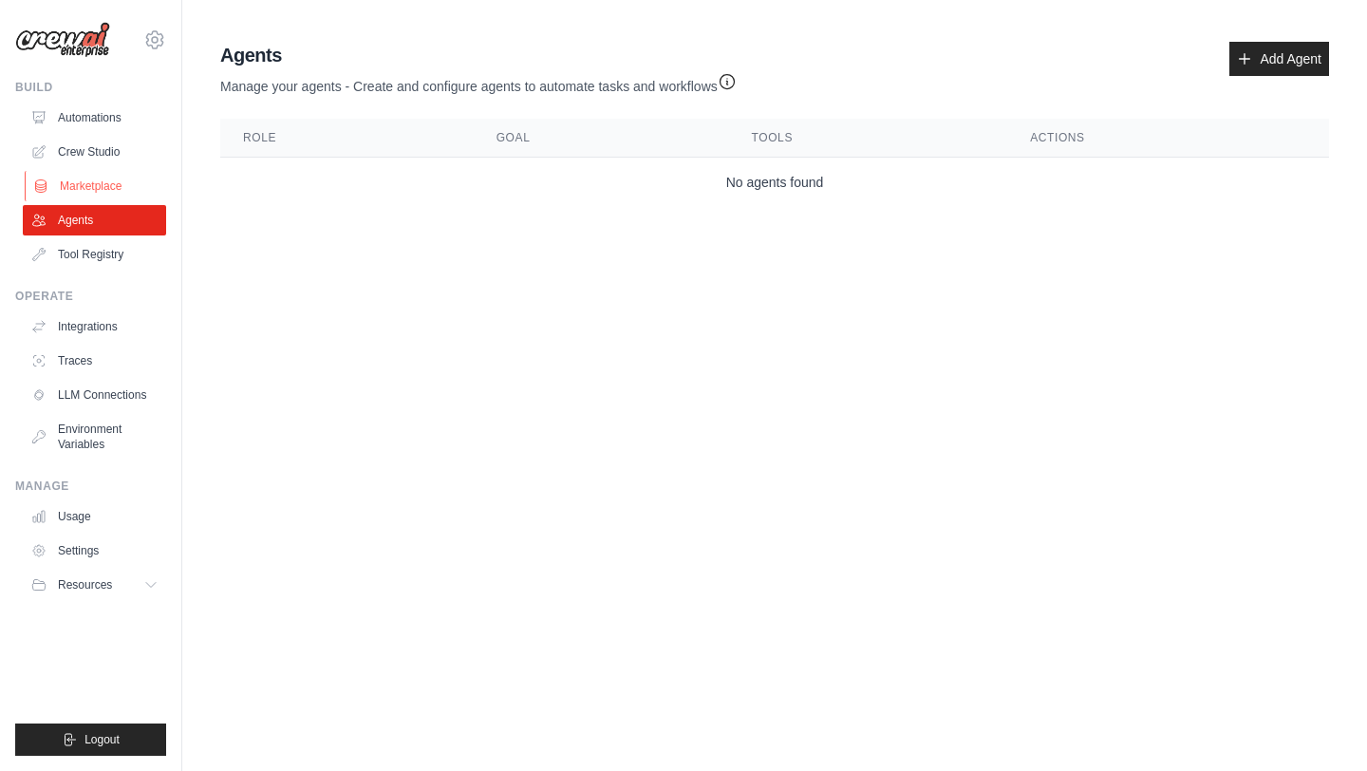
click at [121, 177] on link "Marketplace" at bounding box center [96, 186] width 143 height 30
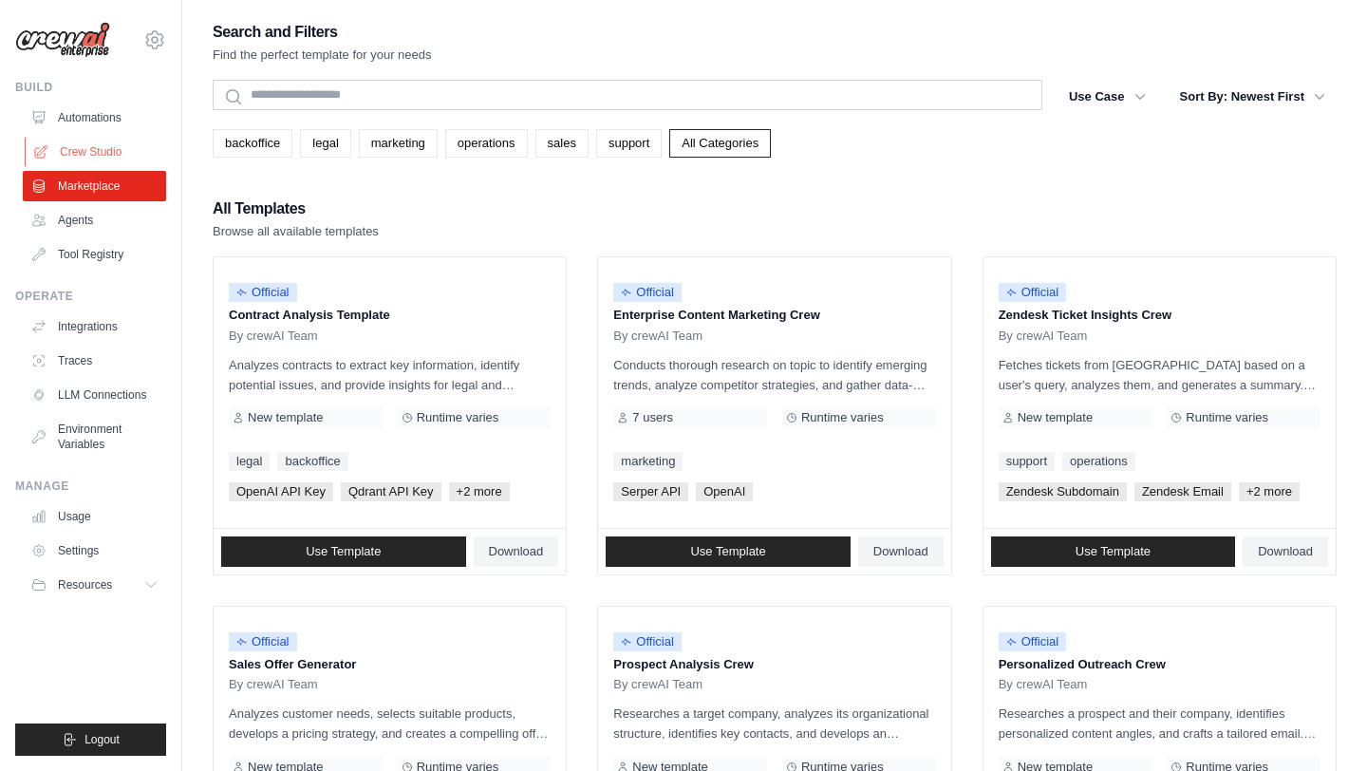
click at [128, 152] on link "Crew Studio" at bounding box center [96, 152] width 143 height 30
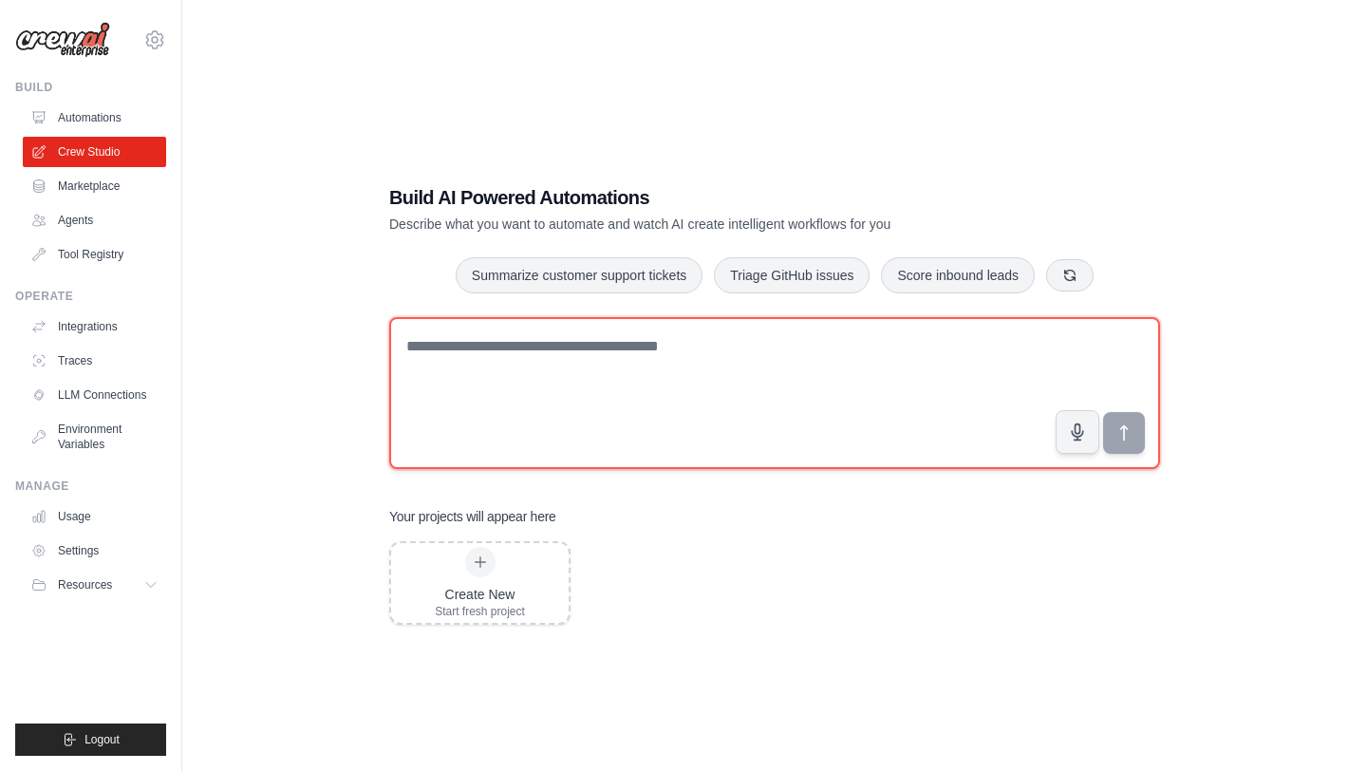
click at [530, 396] on textarea at bounding box center [774, 393] width 771 height 152
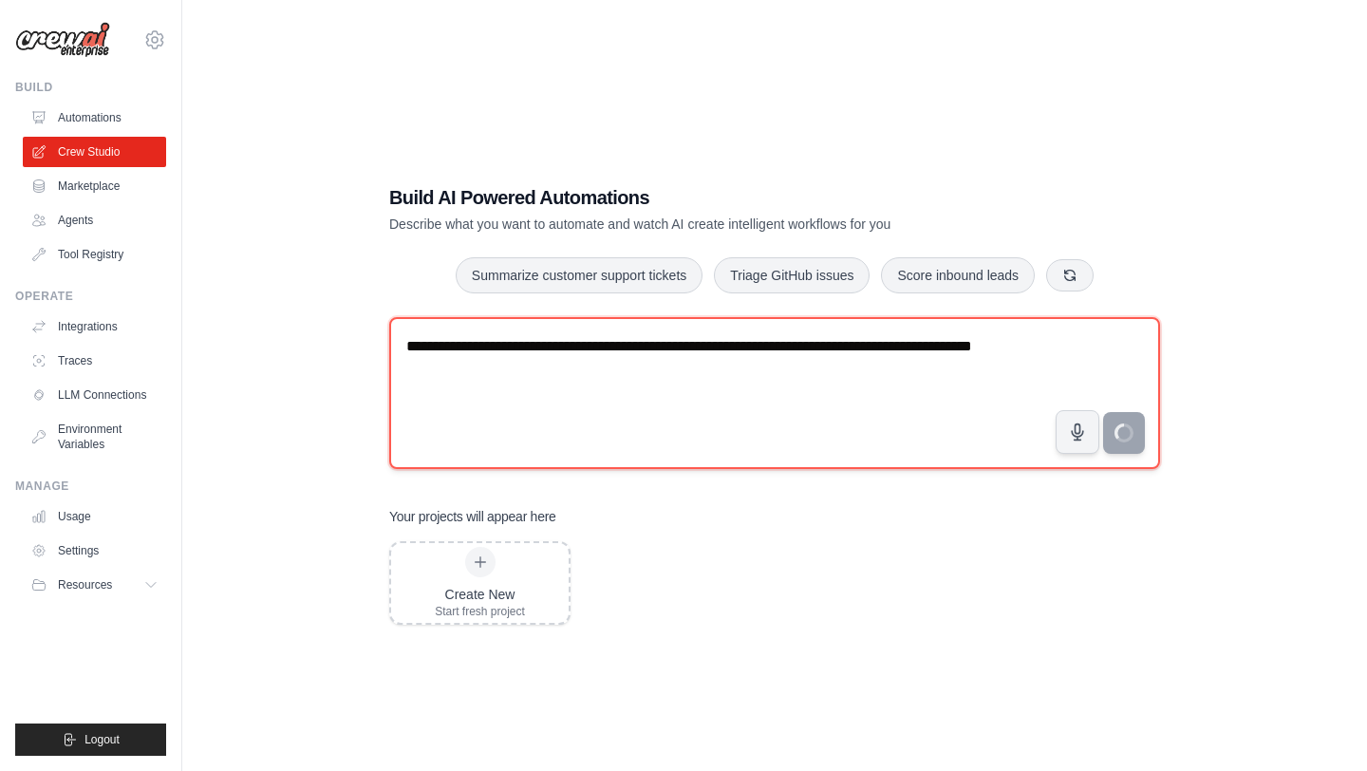
type textarea "**********"
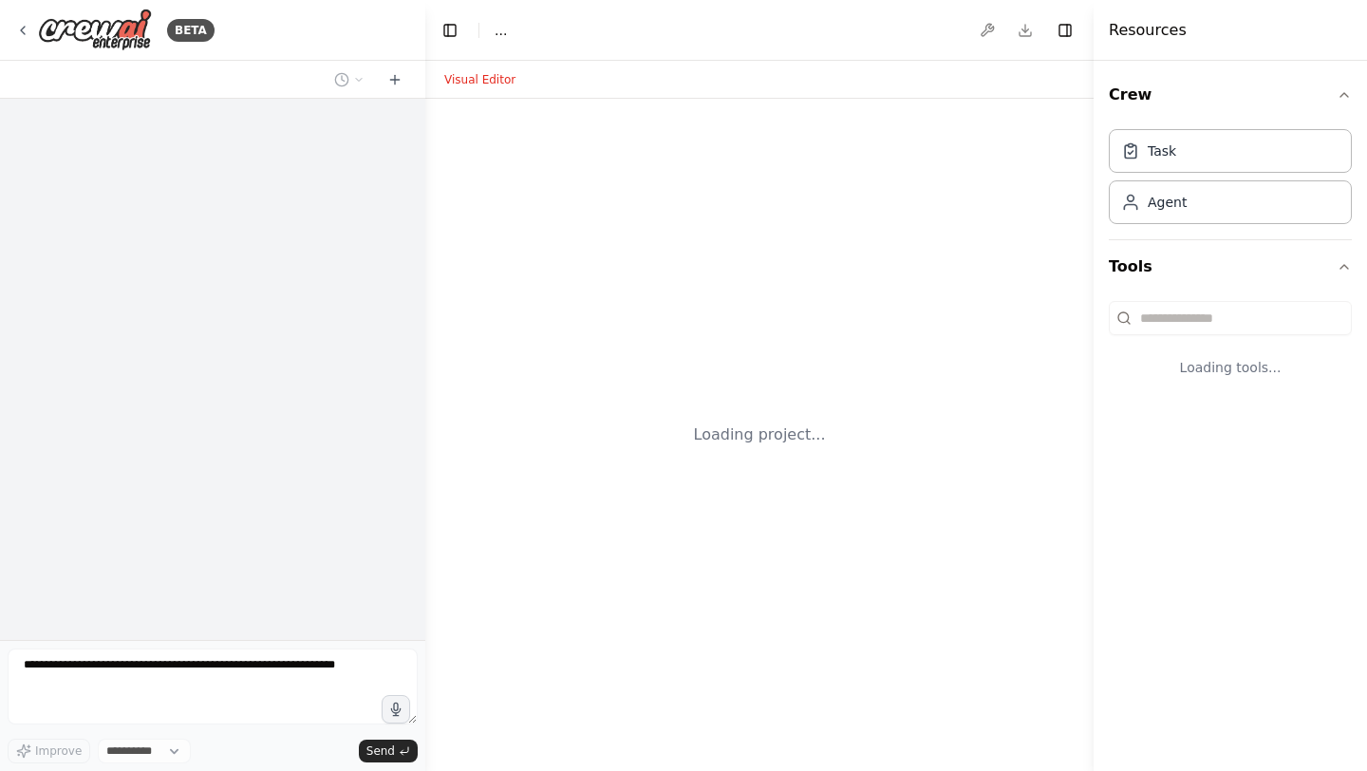
select select "****"
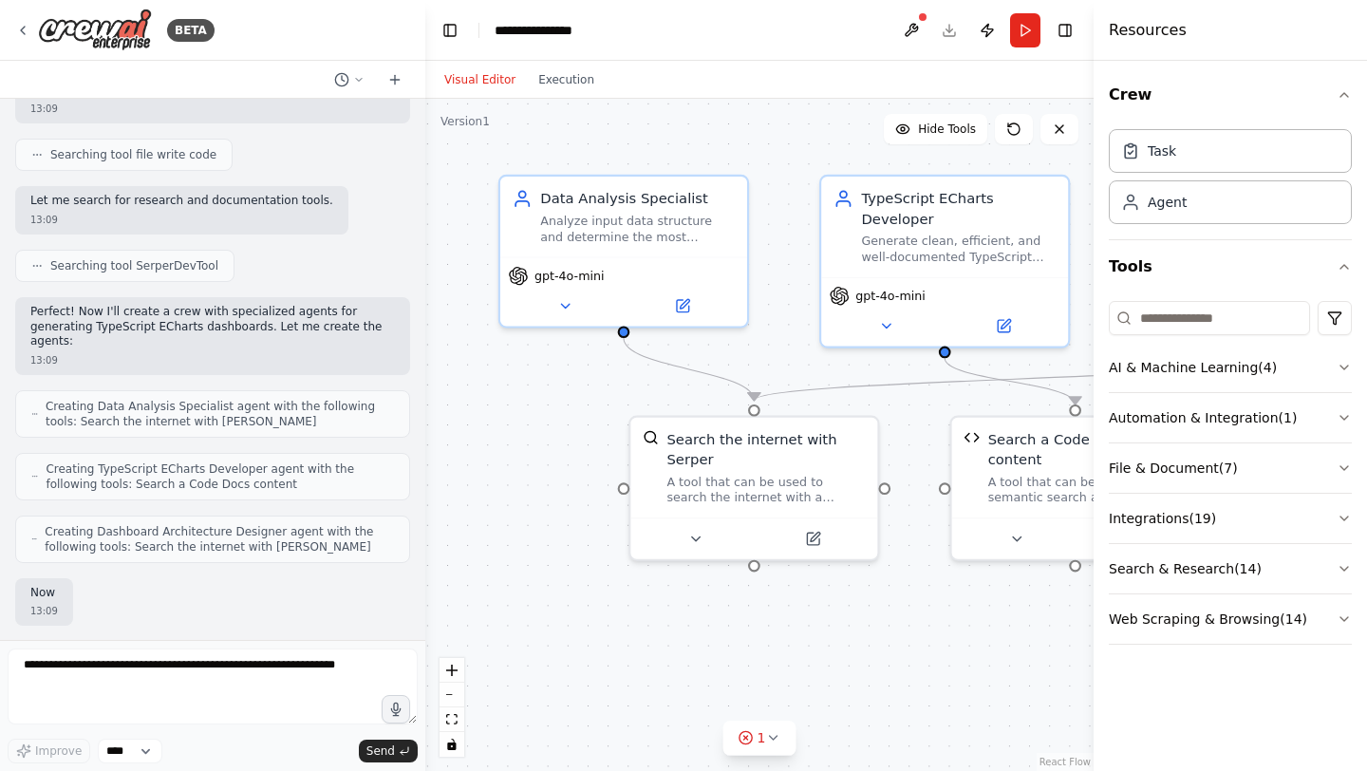
scroll to position [543, 0]
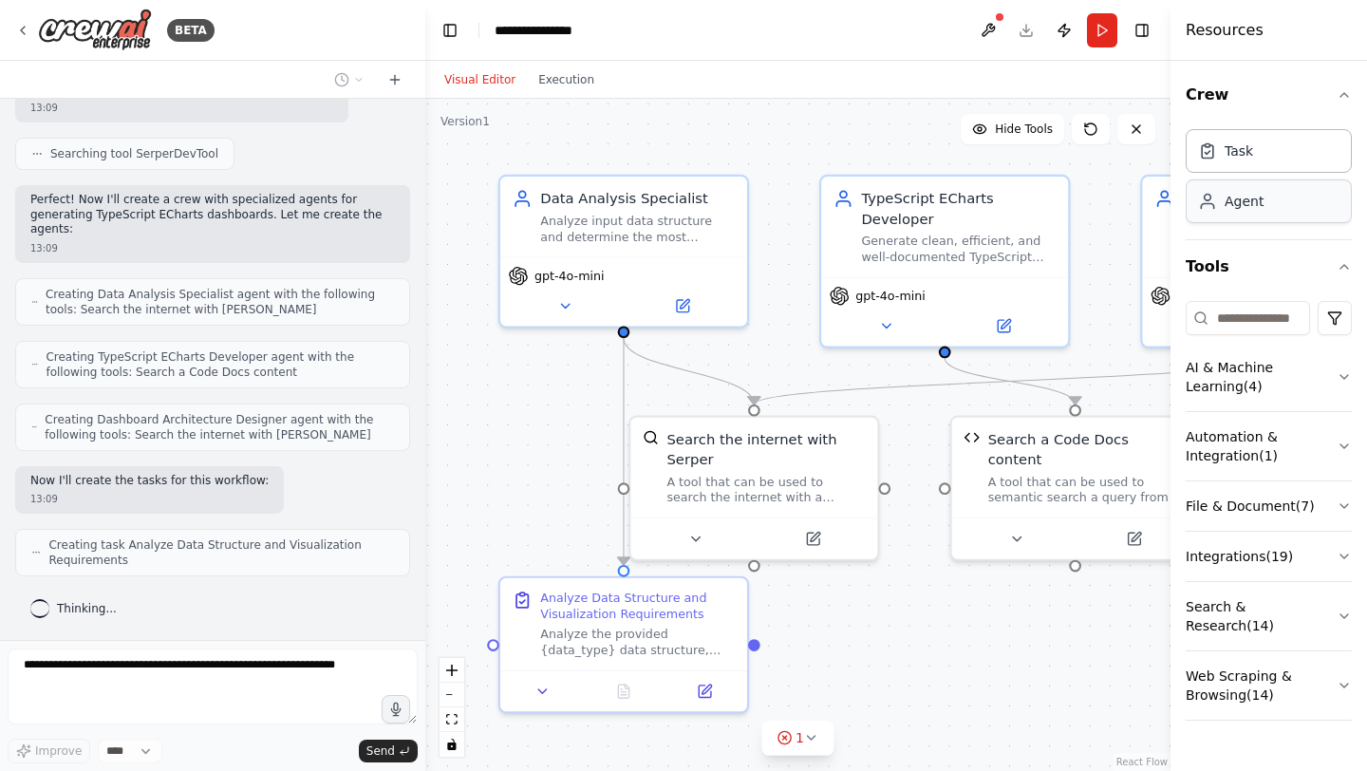
drag, startPoint x: 1093, startPoint y: 197, endPoint x: 1311, endPoint y: 198, distance: 217.3
click at [1311, 198] on div "Resources Crew Task Agent Tools AI & Machine Learning ( 4 ) Automation & Integr…" at bounding box center [1268, 385] width 196 height 771
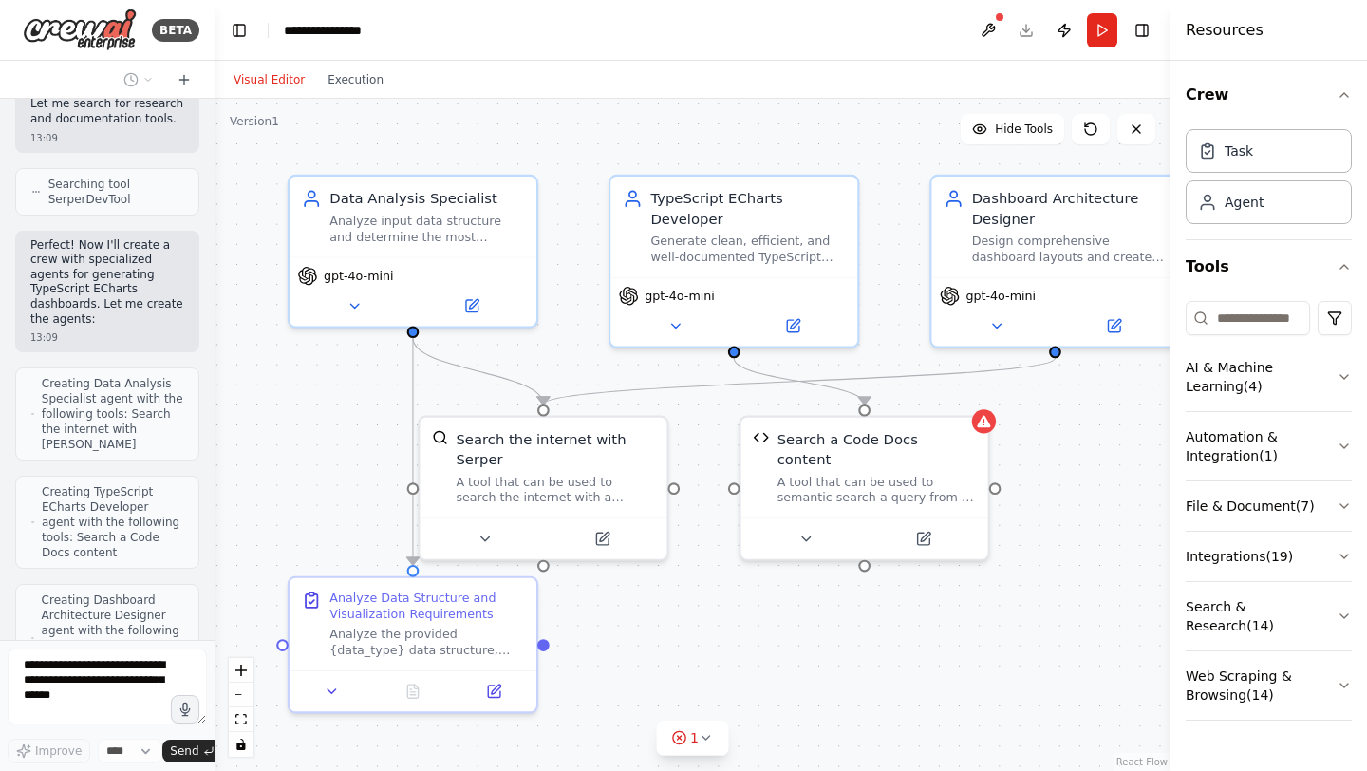
drag, startPoint x: 423, startPoint y: 354, endPoint x: 28, endPoint y: 371, distance: 396.1
click at [28, 371] on div "BETA create a crew which can generate typescript for echarts and dashboards fro…" at bounding box center [107, 385] width 214 height 771
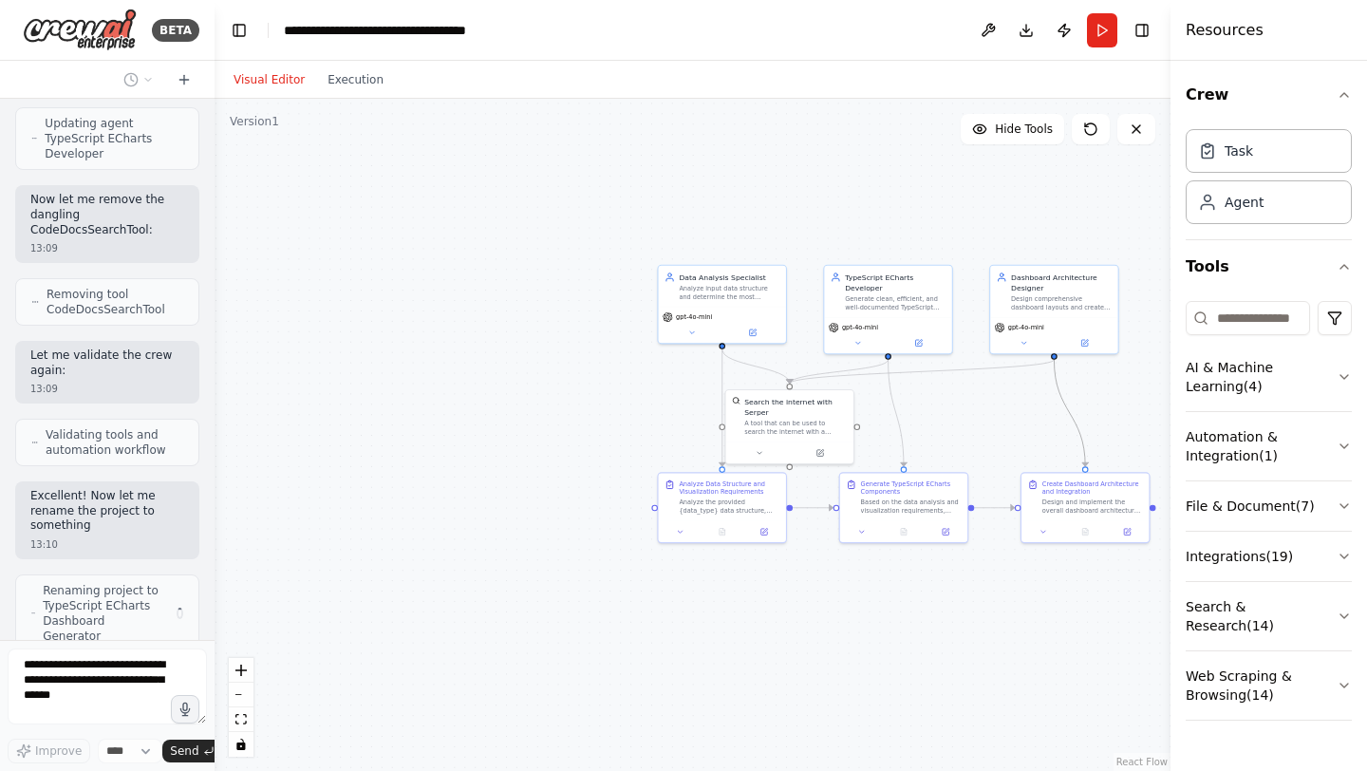
scroll to position [2311, 0]
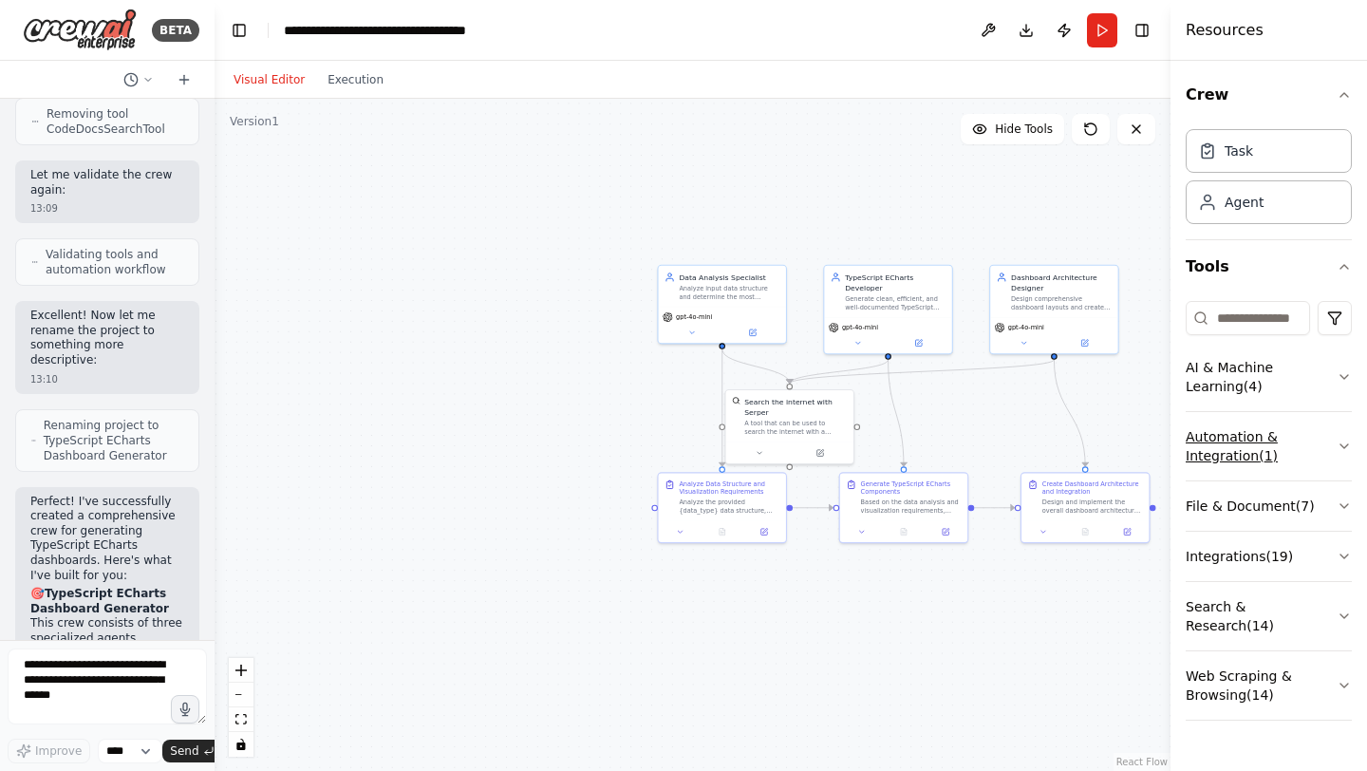
click at [1338, 438] on button "Automation & Integration ( 1 )" at bounding box center [1268, 446] width 166 height 68
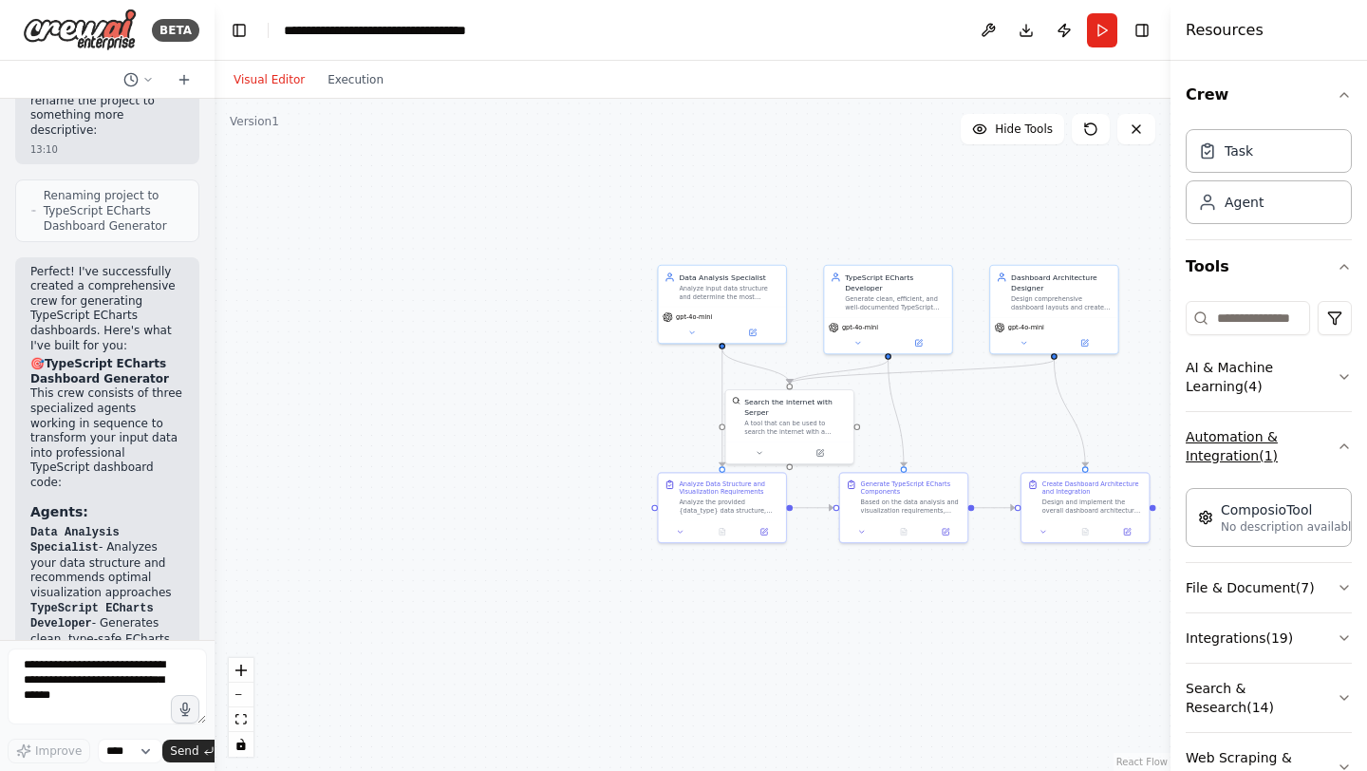
click at [1340, 443] on icon "button" at bounding box center [1343, 445] width 15 height 15
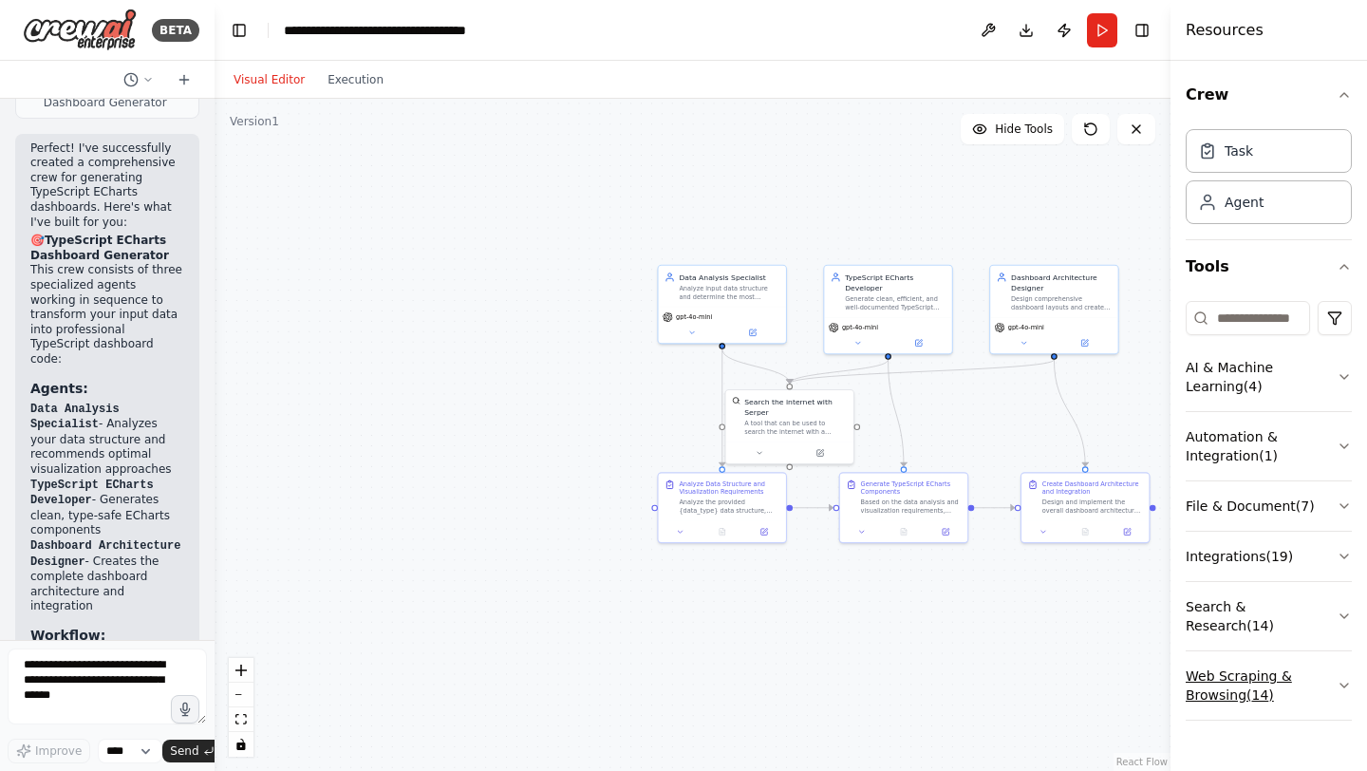
click at [1338, 678] on icon "button" at bounding box center [1343, 685] width 15 height 15
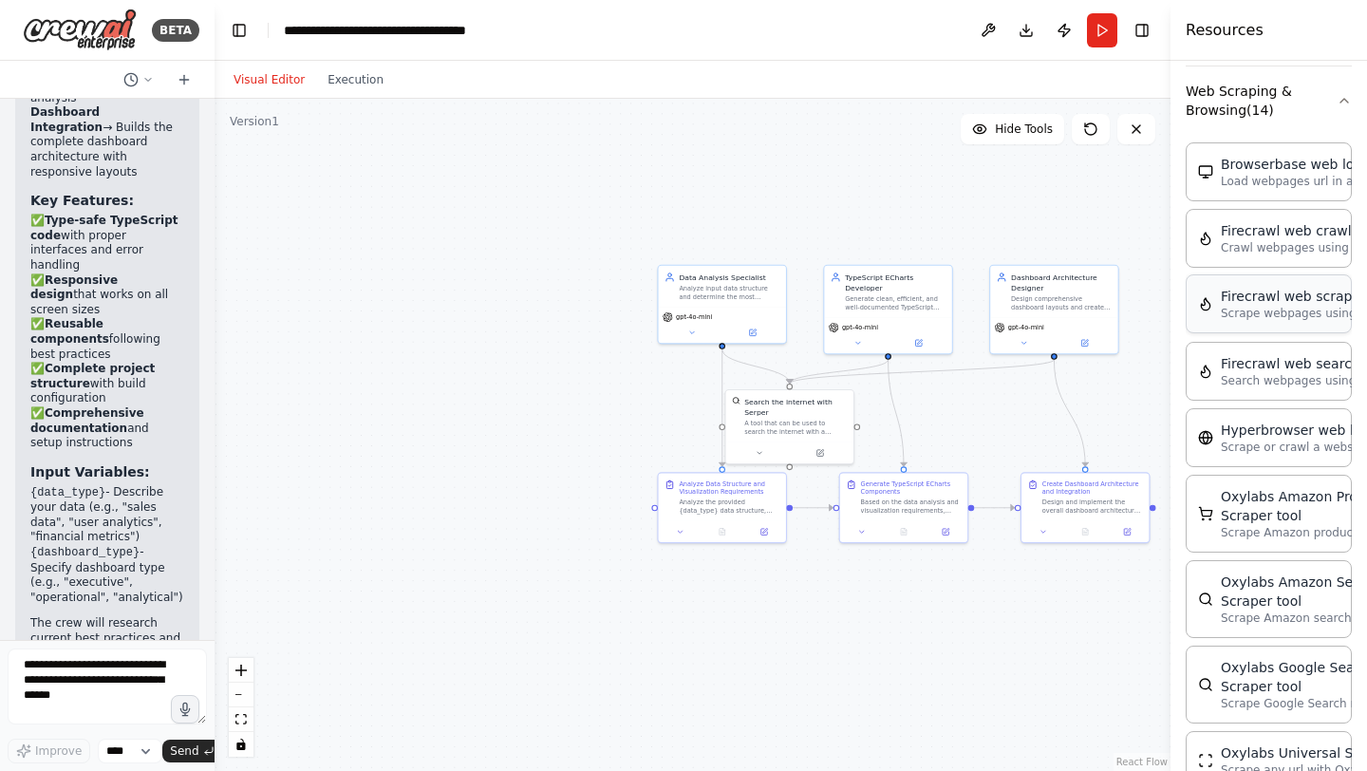
scroll to position [0, 0]
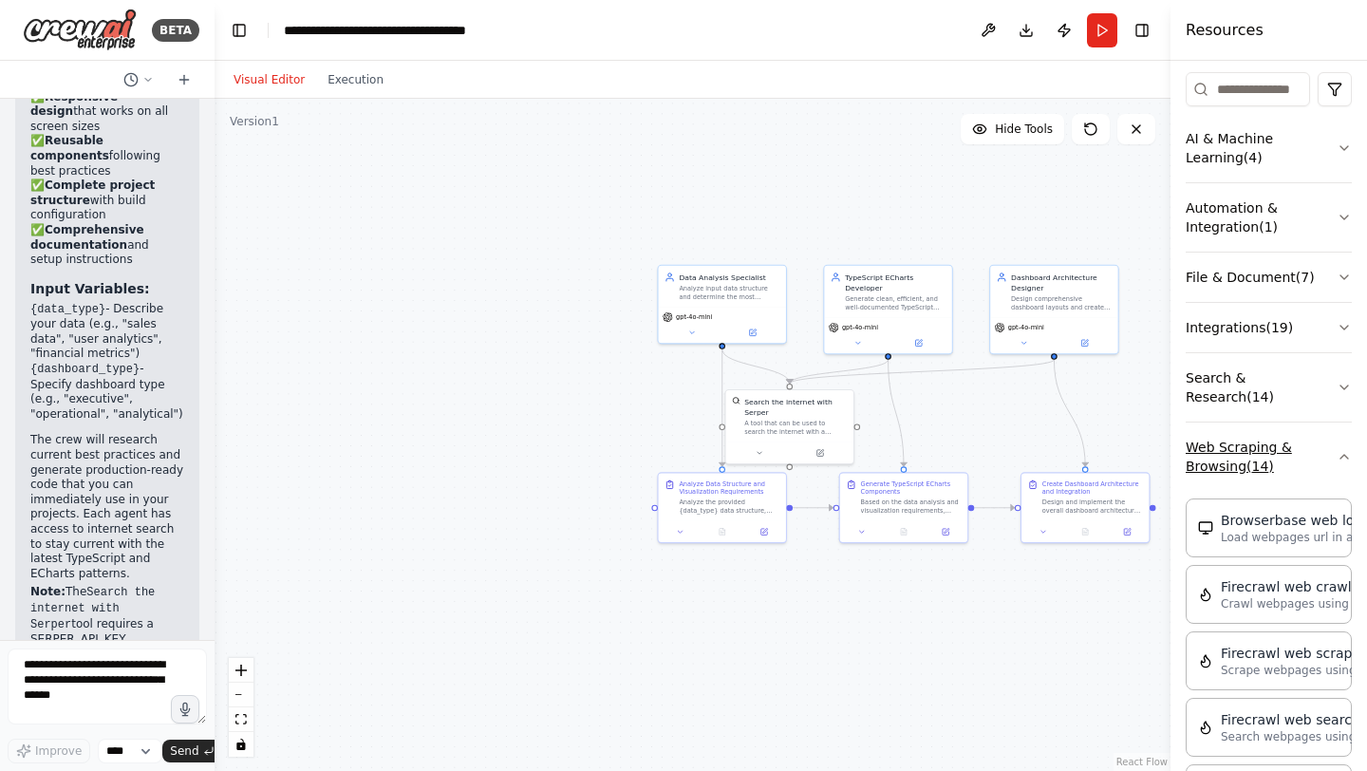
click at [1333, 424] on button "Web Scraping & Browsing ( 14 )" at bounding box center [1268, 456] width 166 height 68
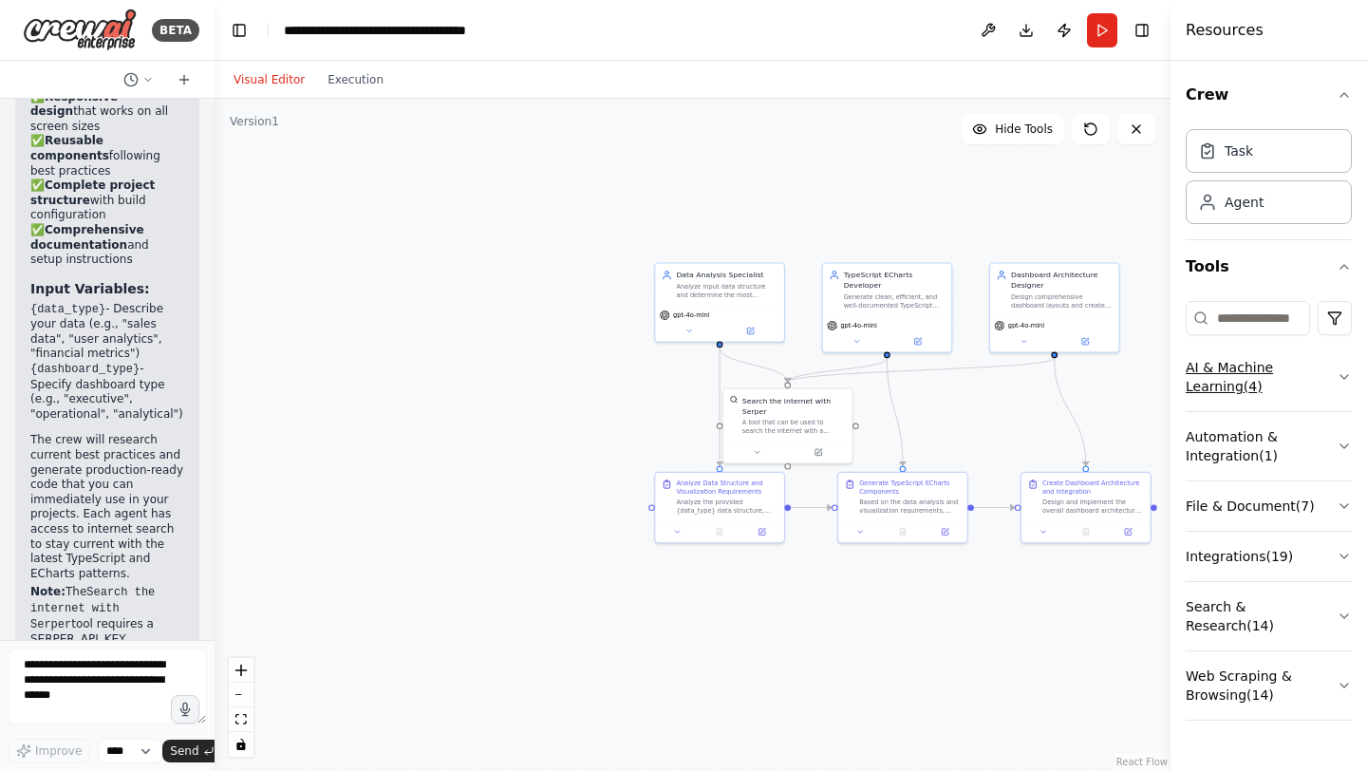
click at [1284, 381] on button "AI & Machine Learning ( 4 )" at bounding box center [1268, 377] width 166 height 68
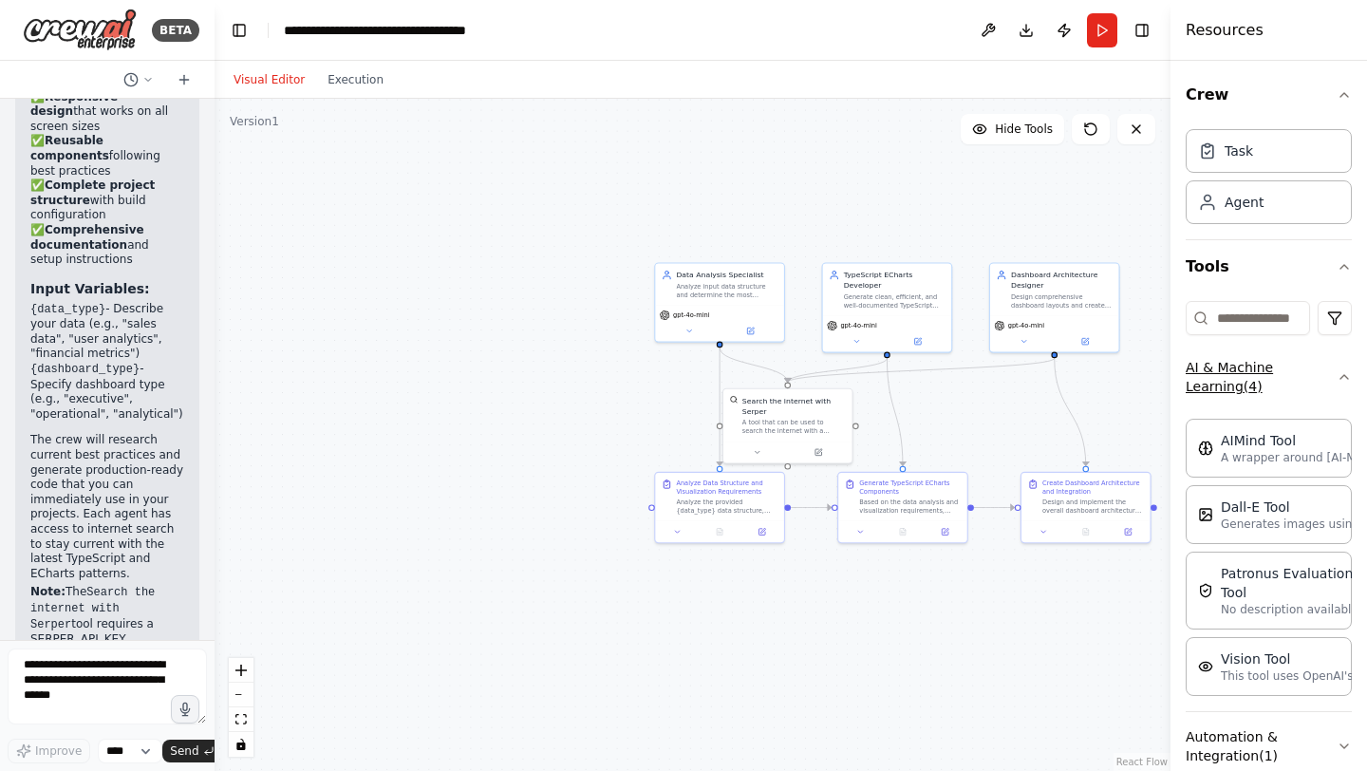
click at [1336, 377] on icon "button" at bounding box center [1343, 376] width 15 height 15
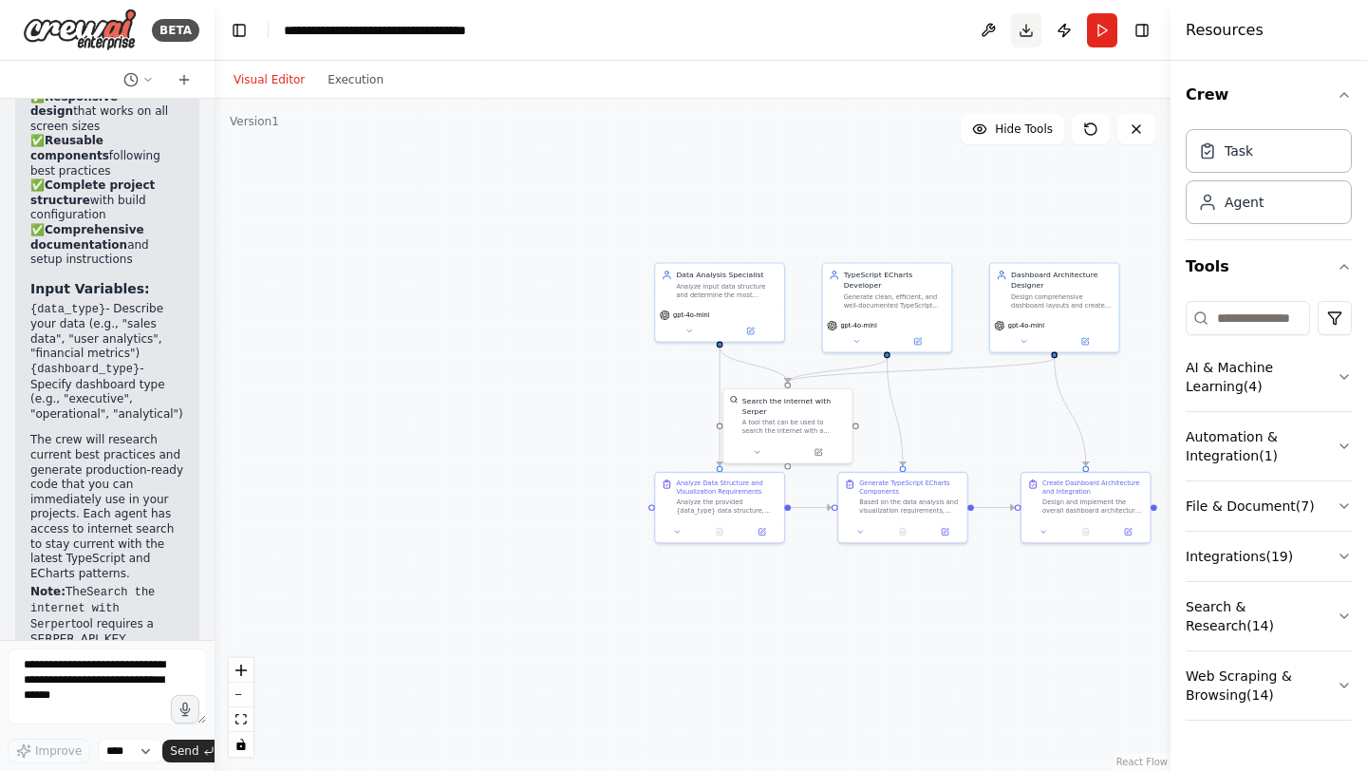
click at [1021, 40] on button "Download" at bounding box center [1026, 30] width 30 height 34
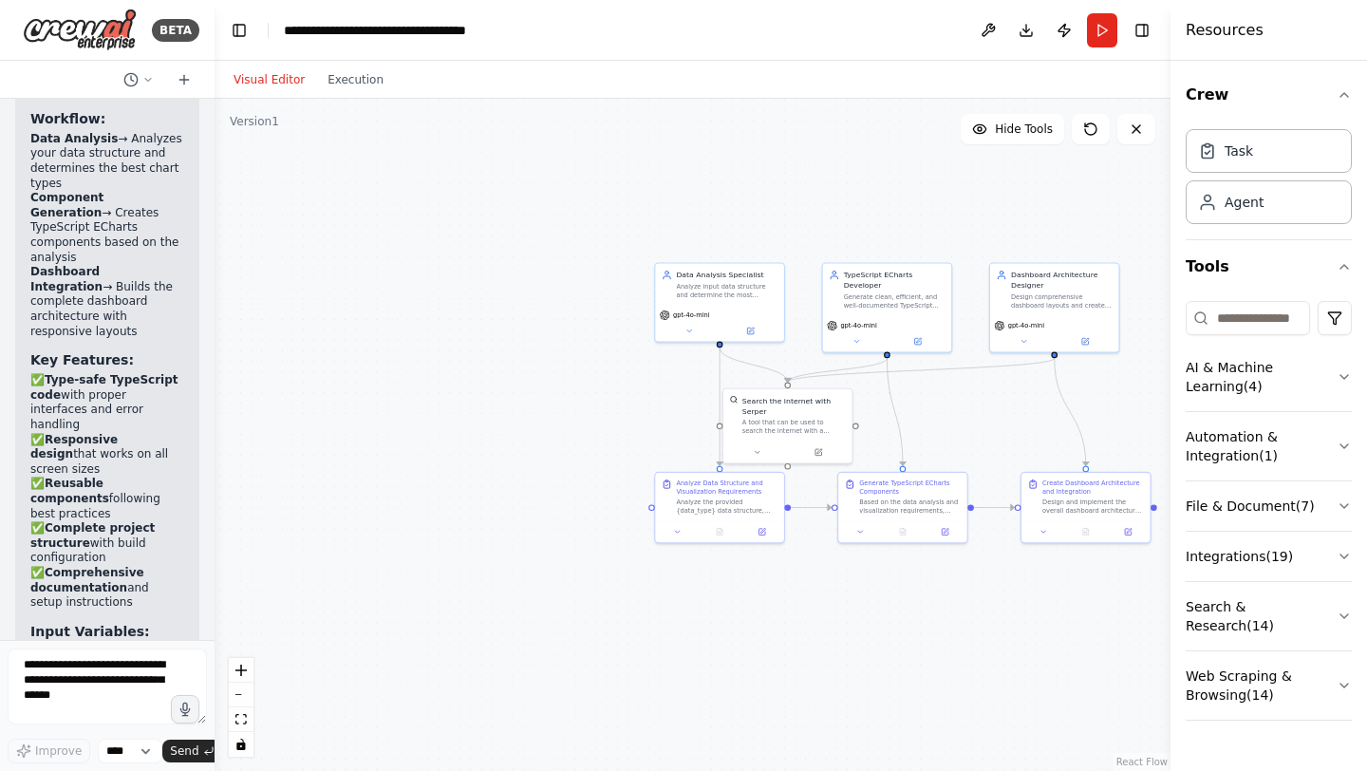
scroll to position [3366, 0]
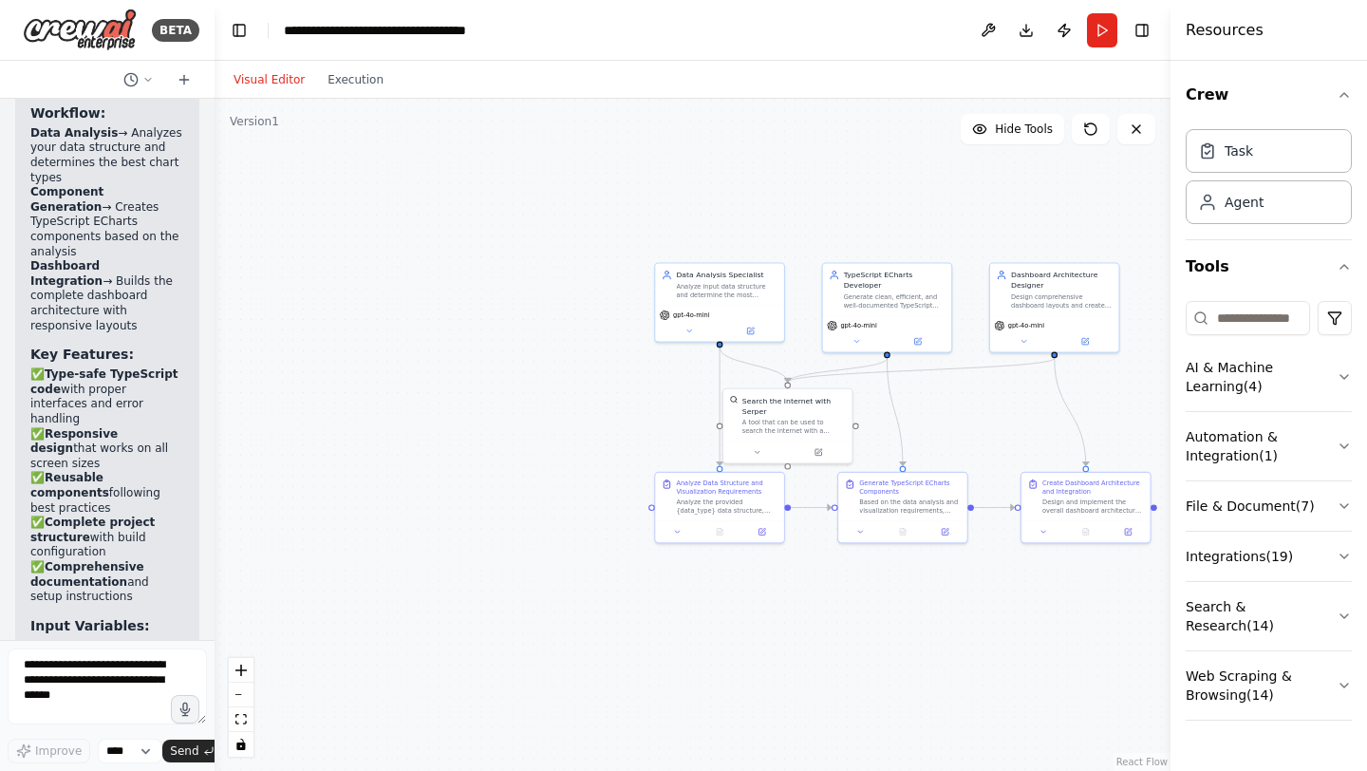
click at [75, 640] on code "{data_type}" at bounding box center [67, 646] width 75 height 13
click at [95, 699] on code "{dashboard_type}" at bounding box center [84, 705] width 109 height 13
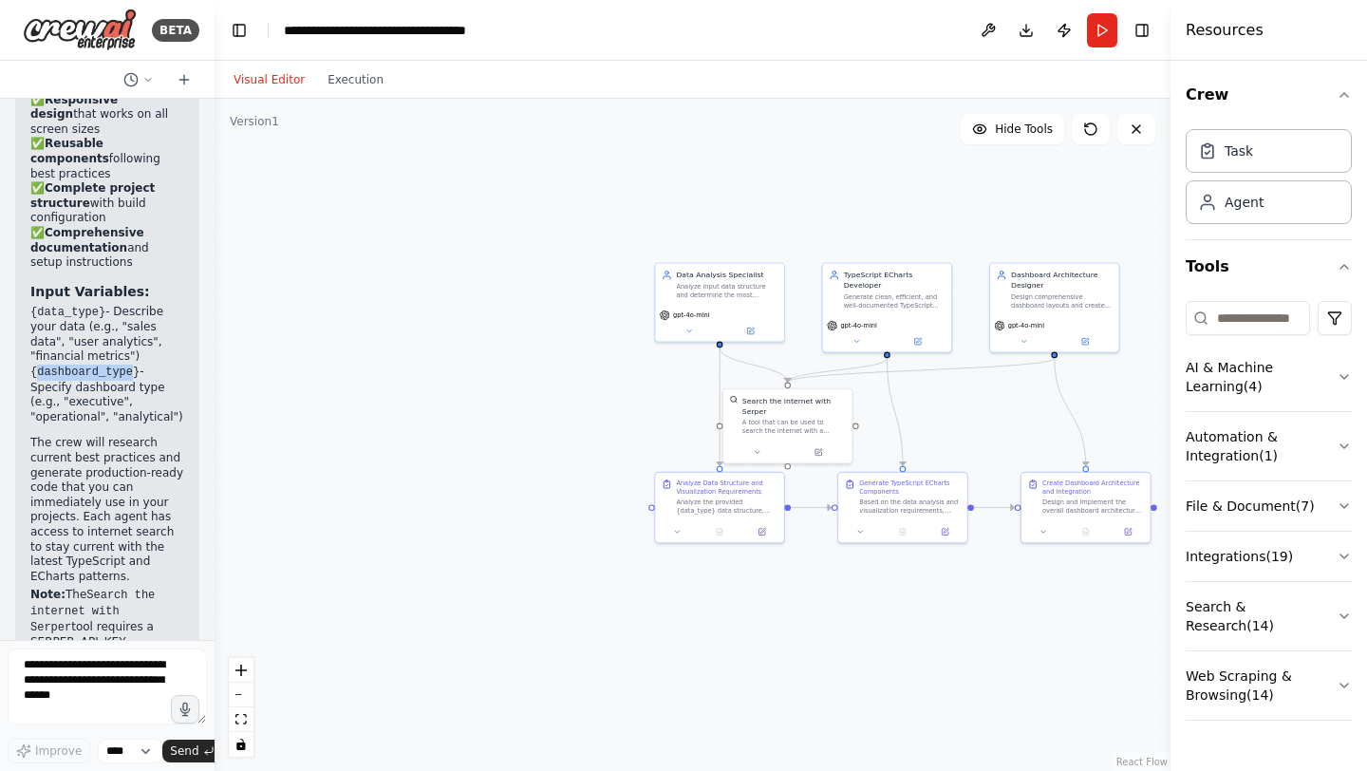
scroll to position [3703, 0]
click at [80, 585] on p "Note: The Search the internet with Serper tool requires a SERPER_API_KEY enviro…" at bounding box center [107, 645] width 154 height 121
copy p "SERPER_API_KEY"
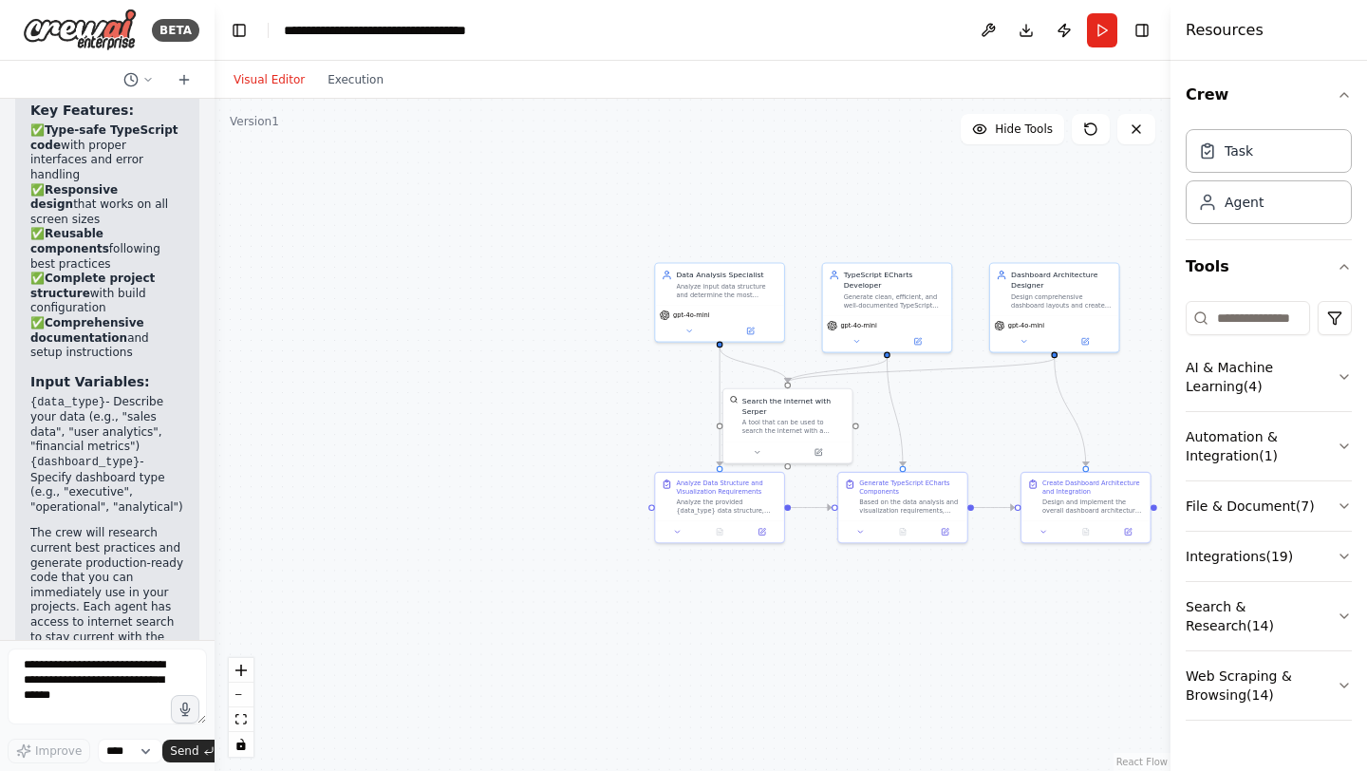
scroll to position [3581, 0]
